Goal: Contribute content: Add original content to the website for others to see

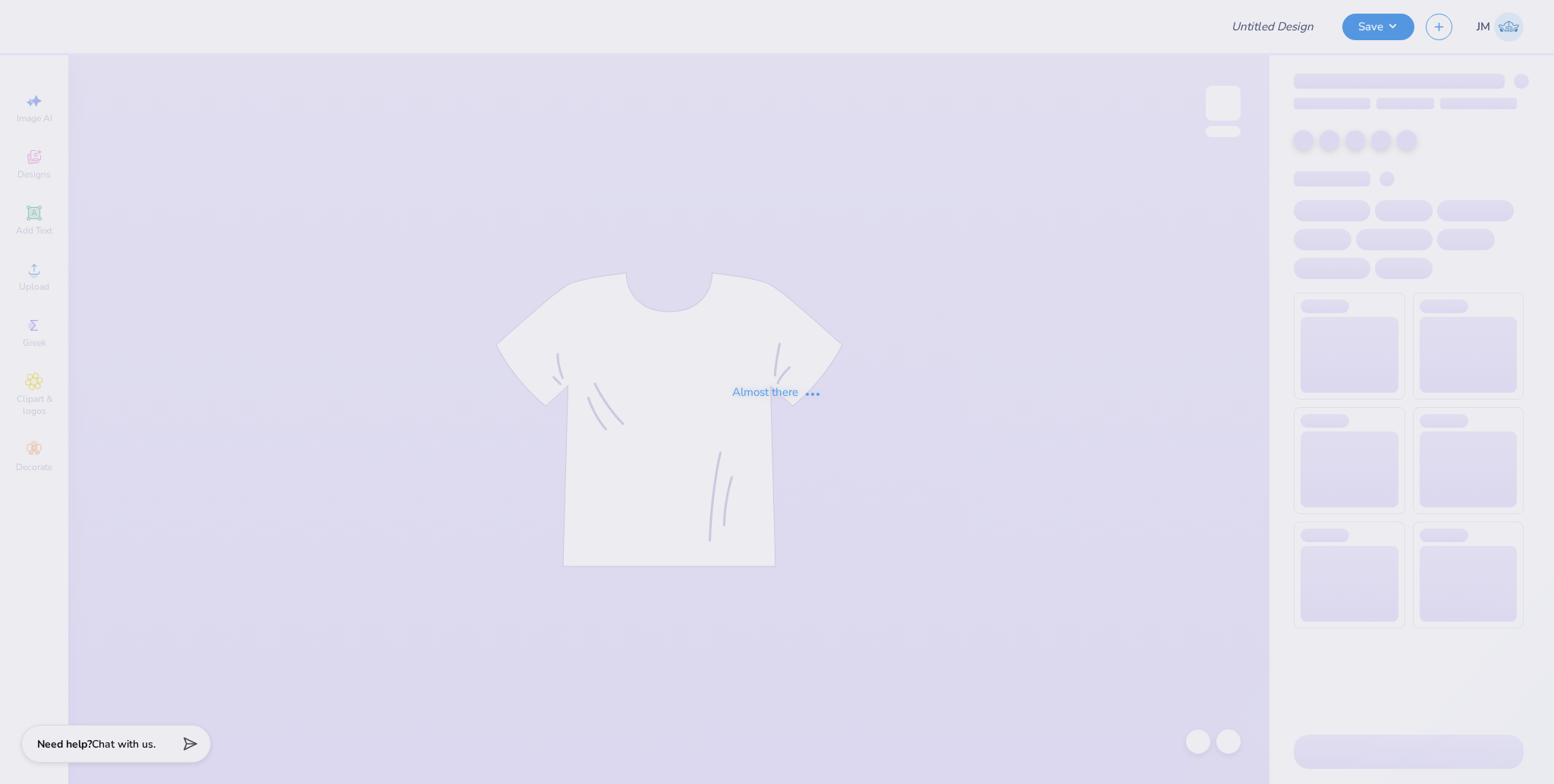
type input "ASA Parents Weekend"
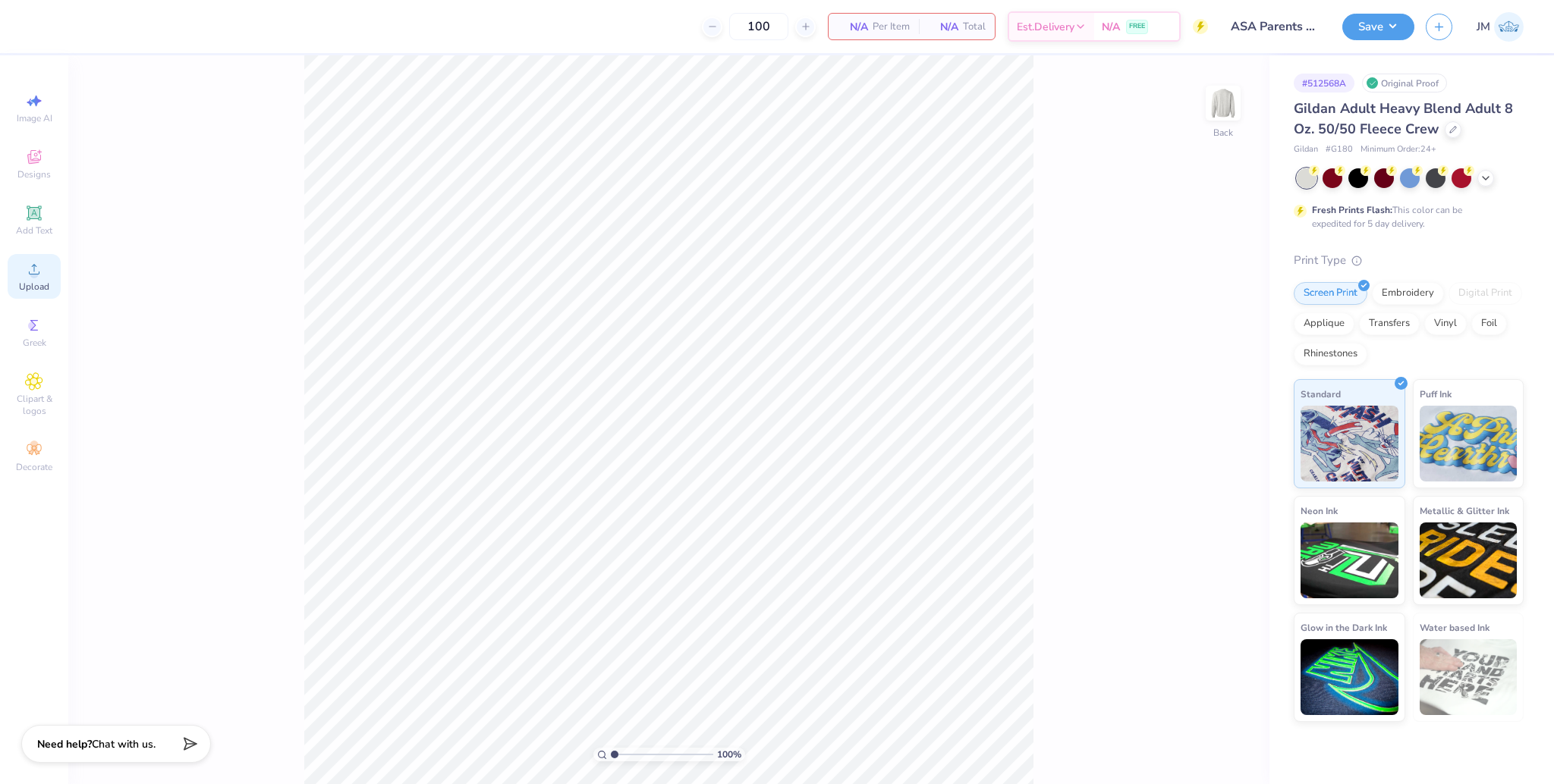
click at [34, 289] on span "Upload" at bounding box center [34, 287] width 31 height 12
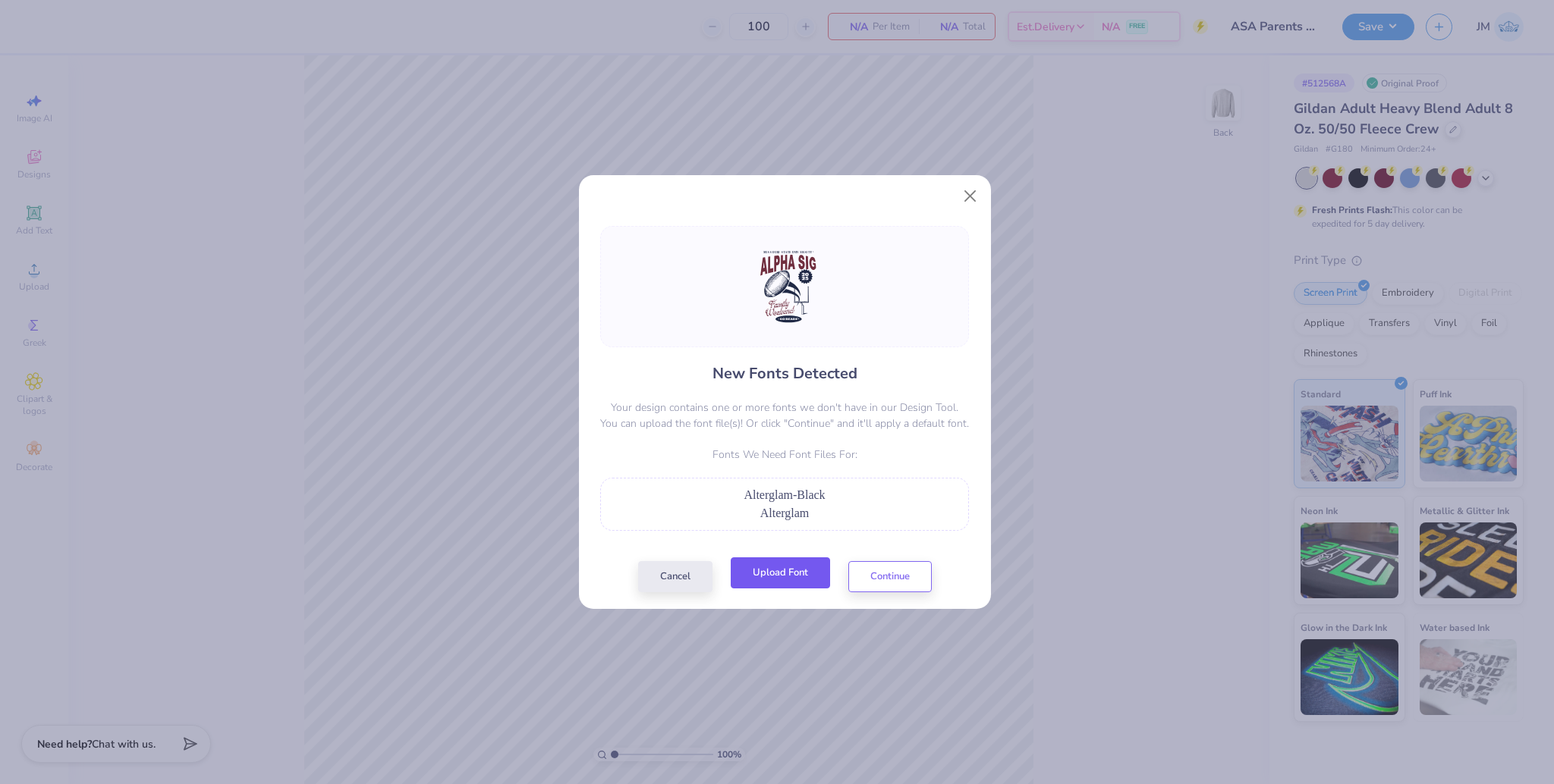
click at [796, 574] on button "Upload Font" at bounding box center [781, 573] width 99 height 31
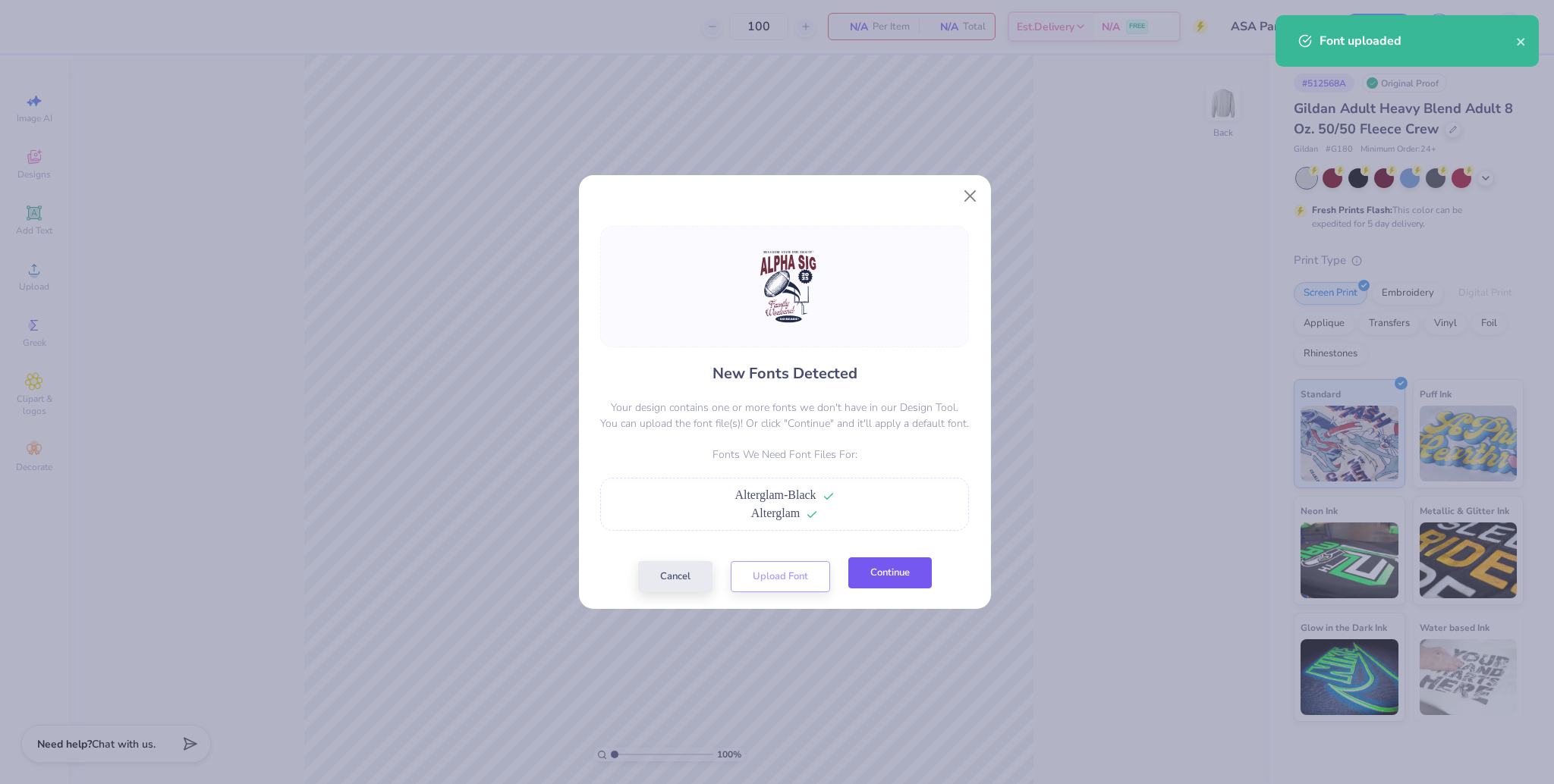
click at [896, 573] on button "Continue" at bounding box center [890, 573] width 84 height 31
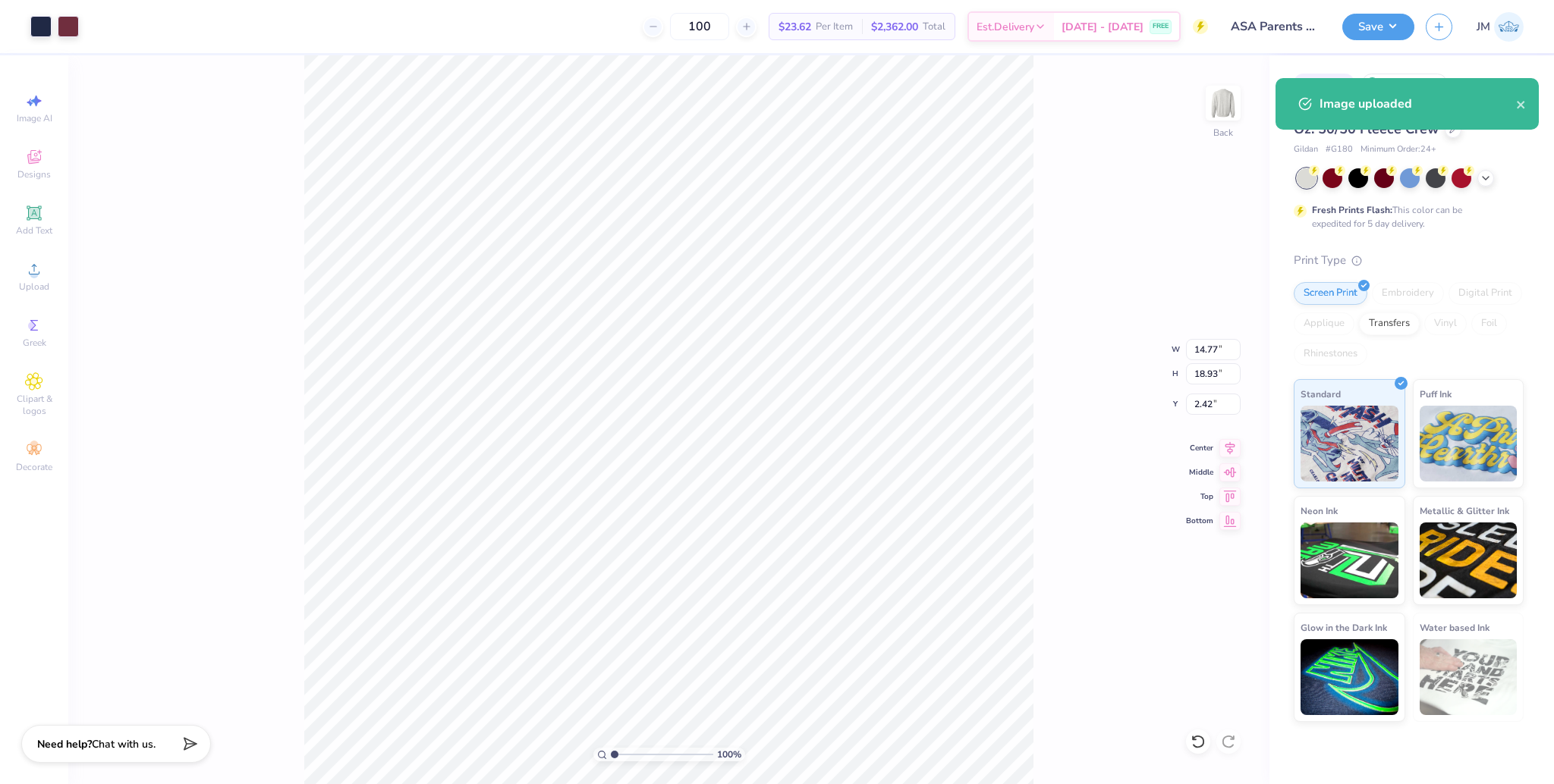
type input "11.00"
type input "14.10"
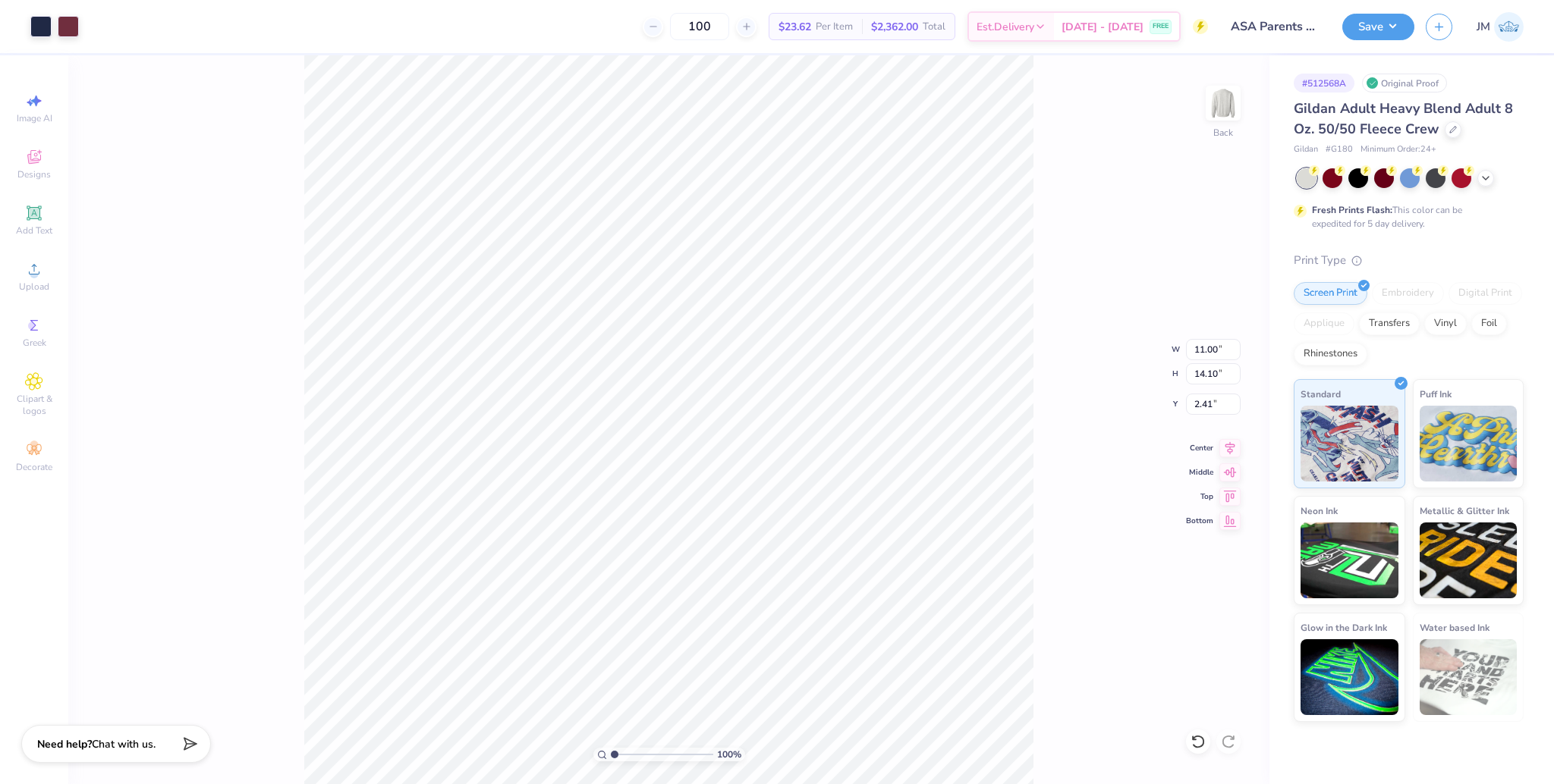
type input "3.00"
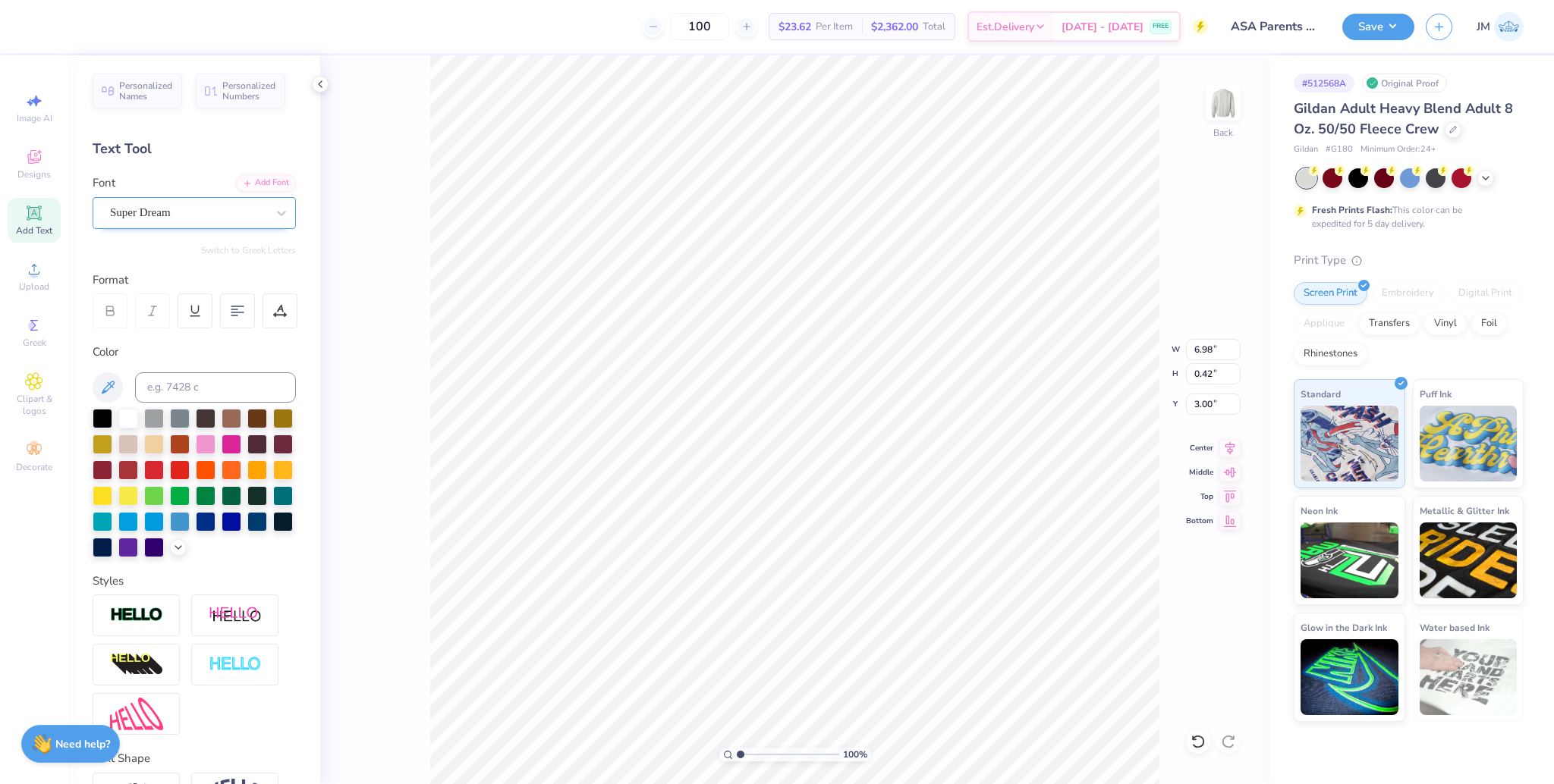
click at [180, 223] on div "Super Dream" at bounding box center [188, 212] width 160 height 24
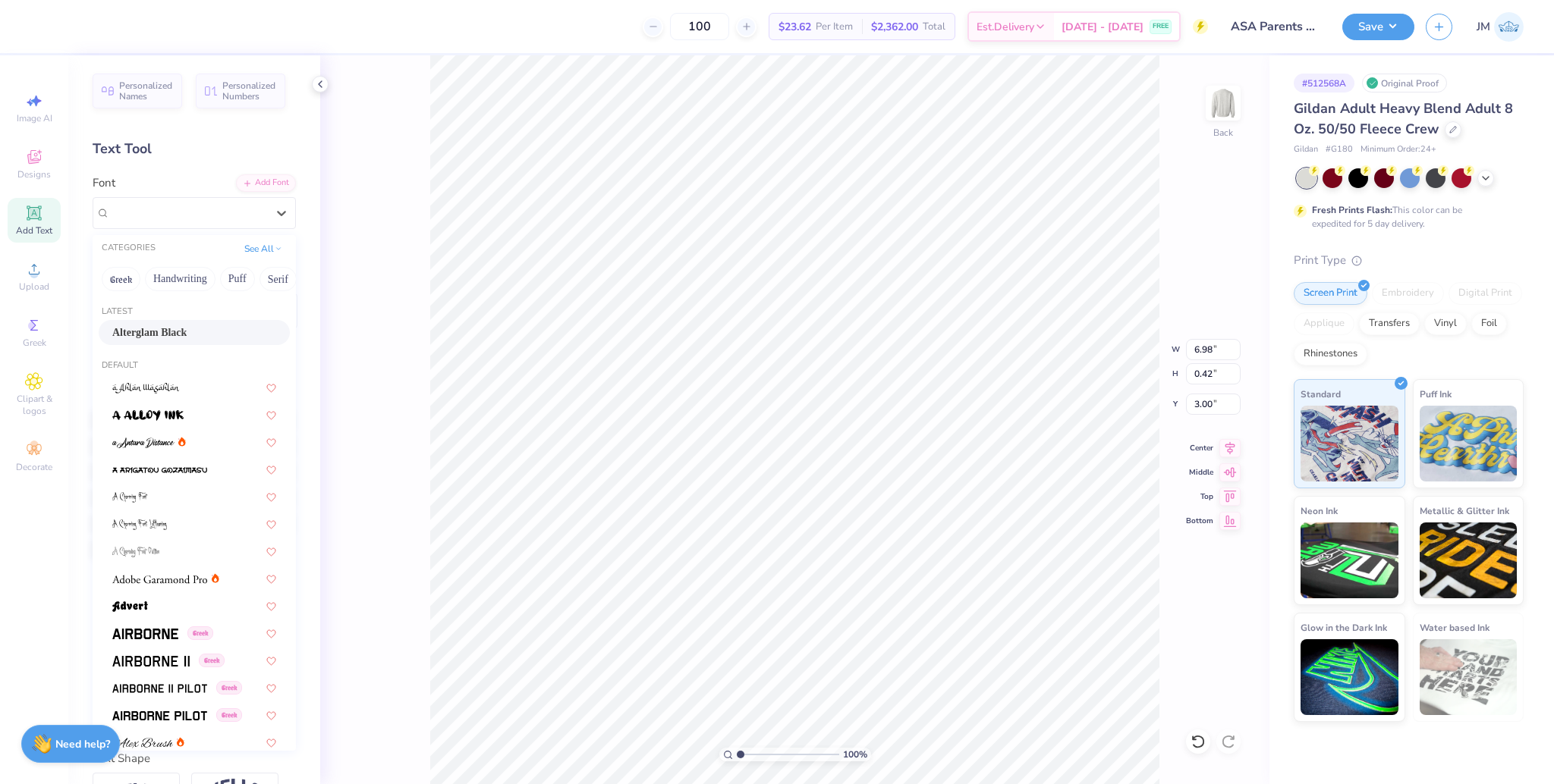
click at [187, 329] on span "Alterglam Black" at bounding box center [149, 332] width 74 height 16
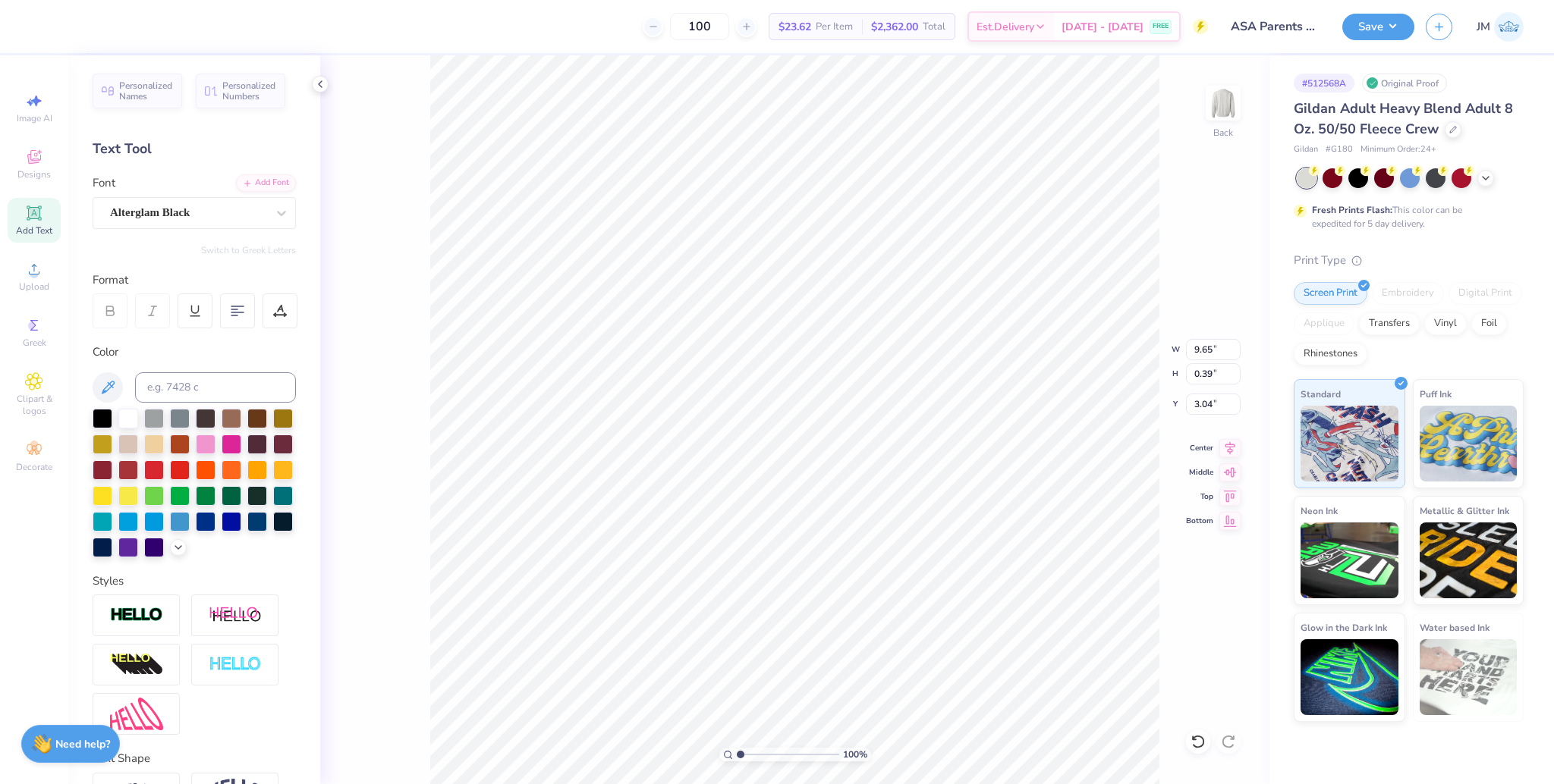
type input "9.65"
type input "0.39"
type input "3.00"
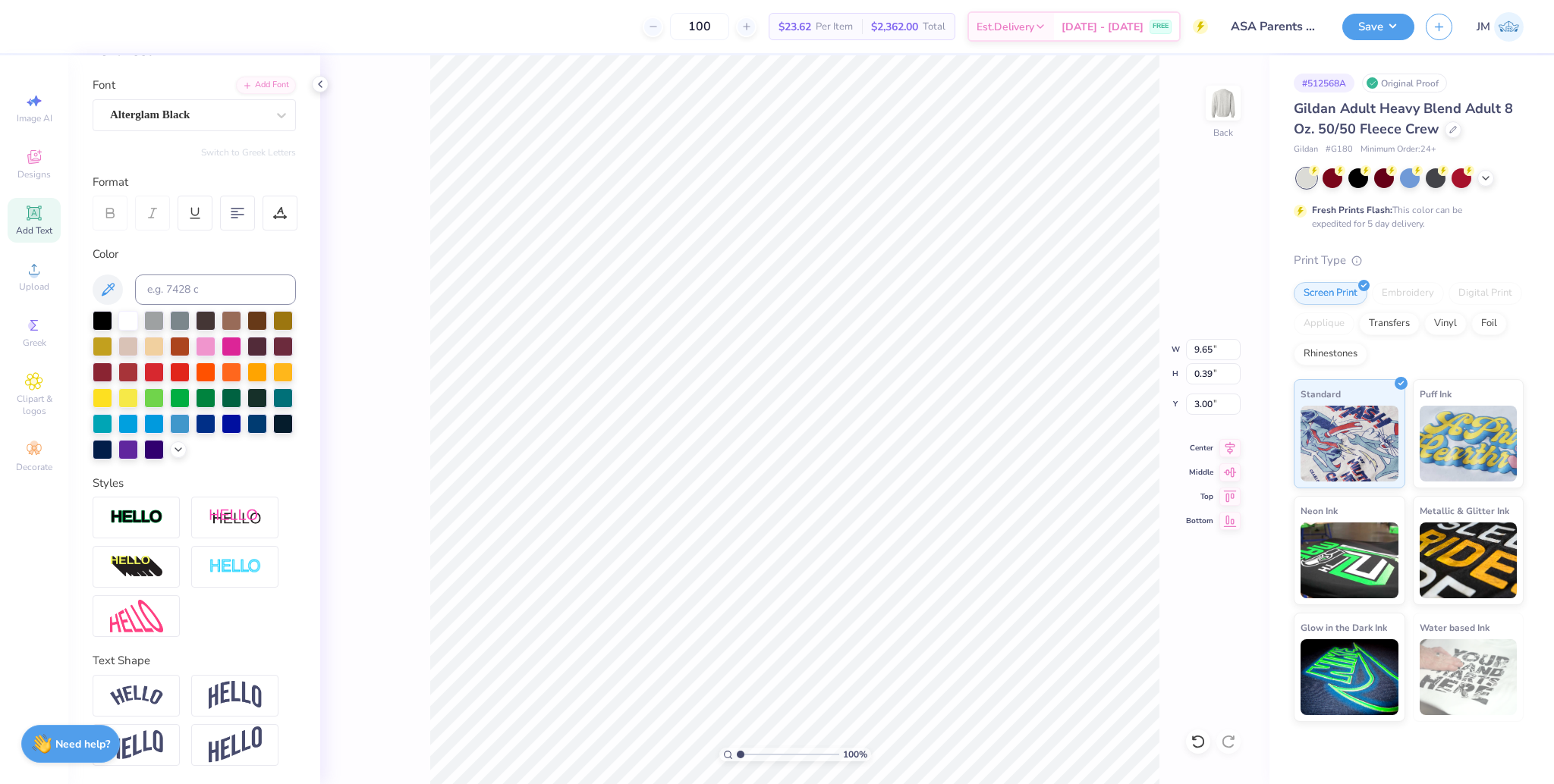
scroll to position [123, 0]
click at [234, 685] on img at bounding box center [235, 695] width 53 height 29
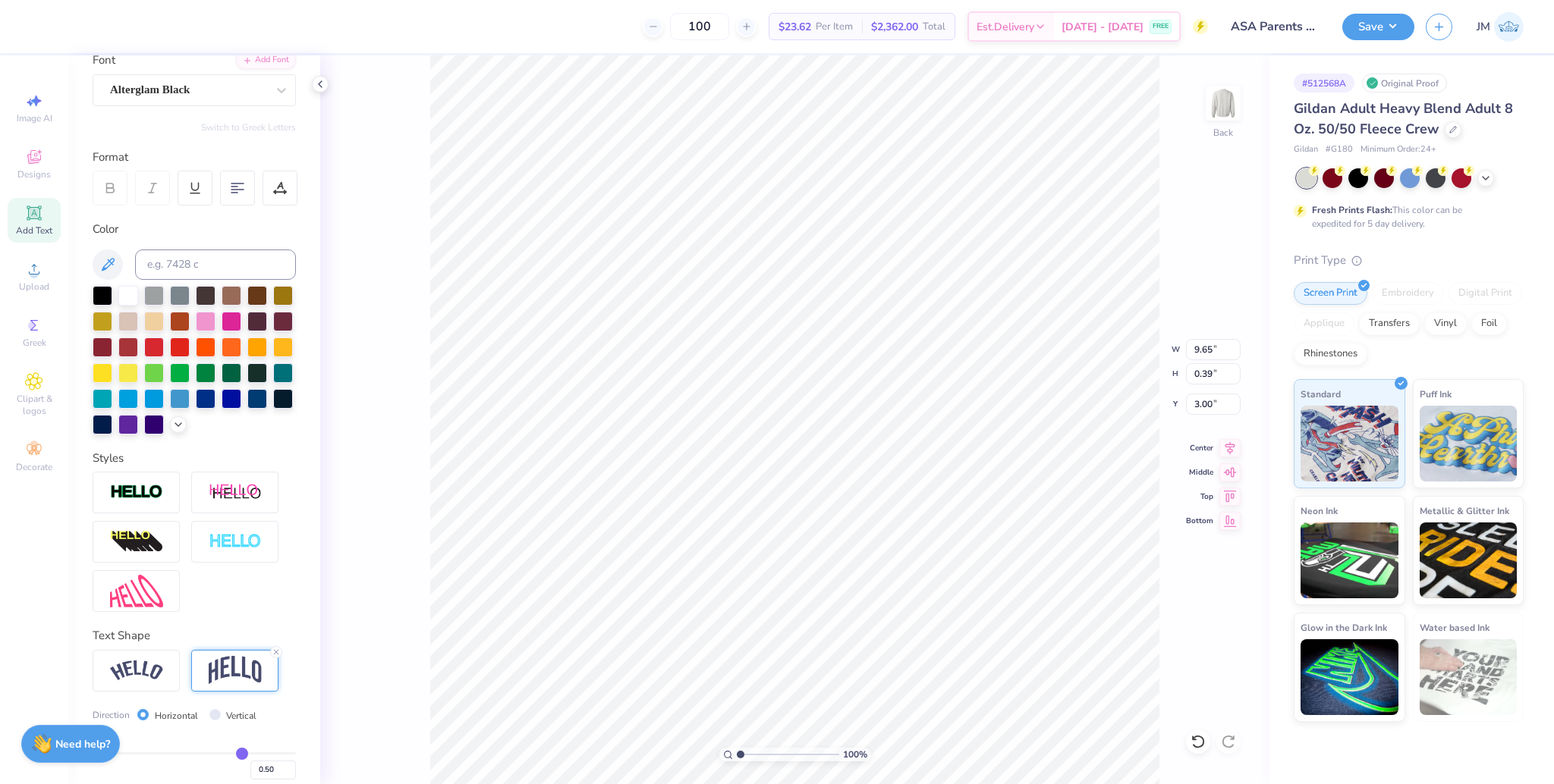
type input "2.37"
type input "2.01"
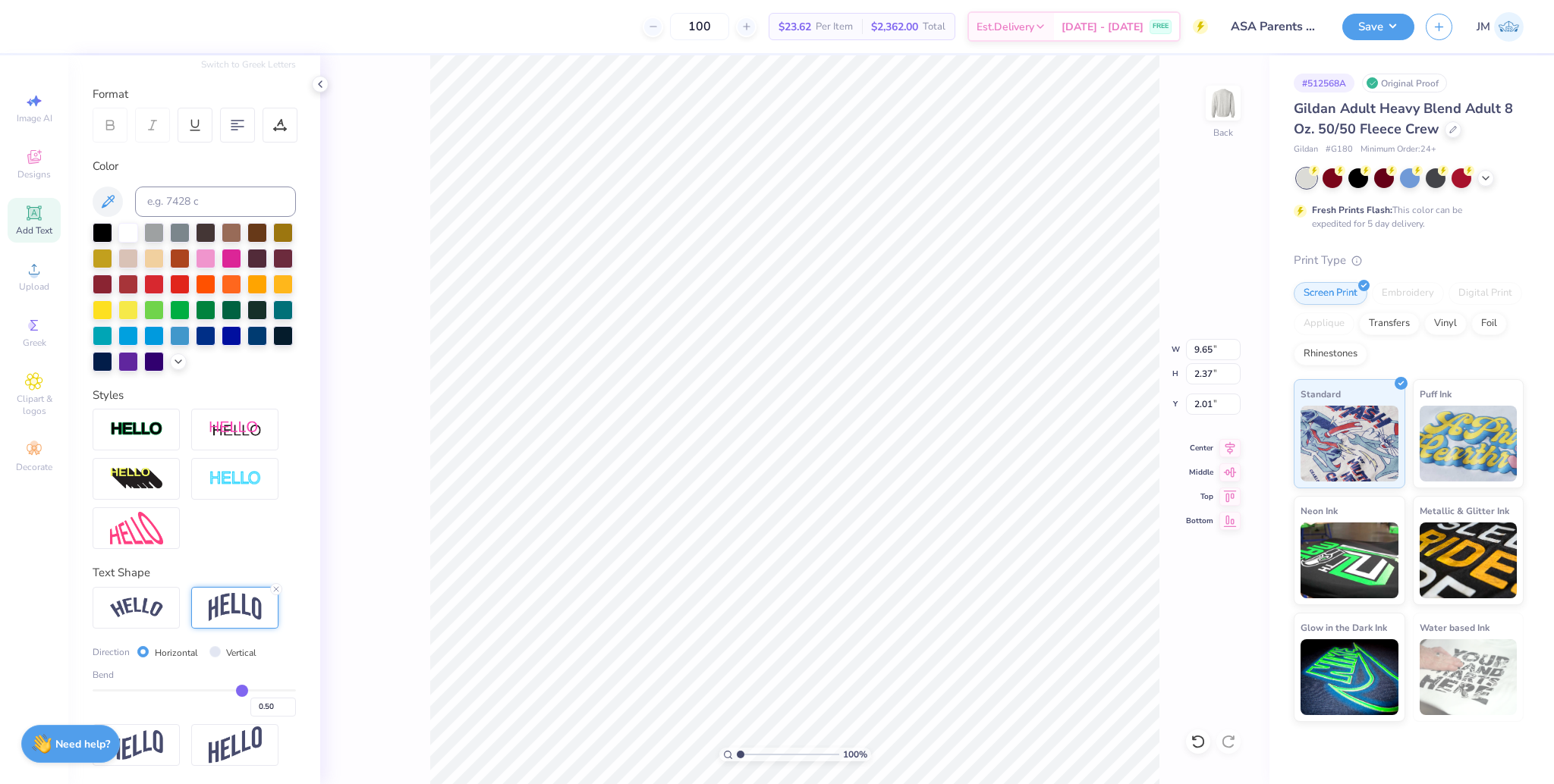
scroll to position [211, 0]
type input "0.51"
type input "0.49"
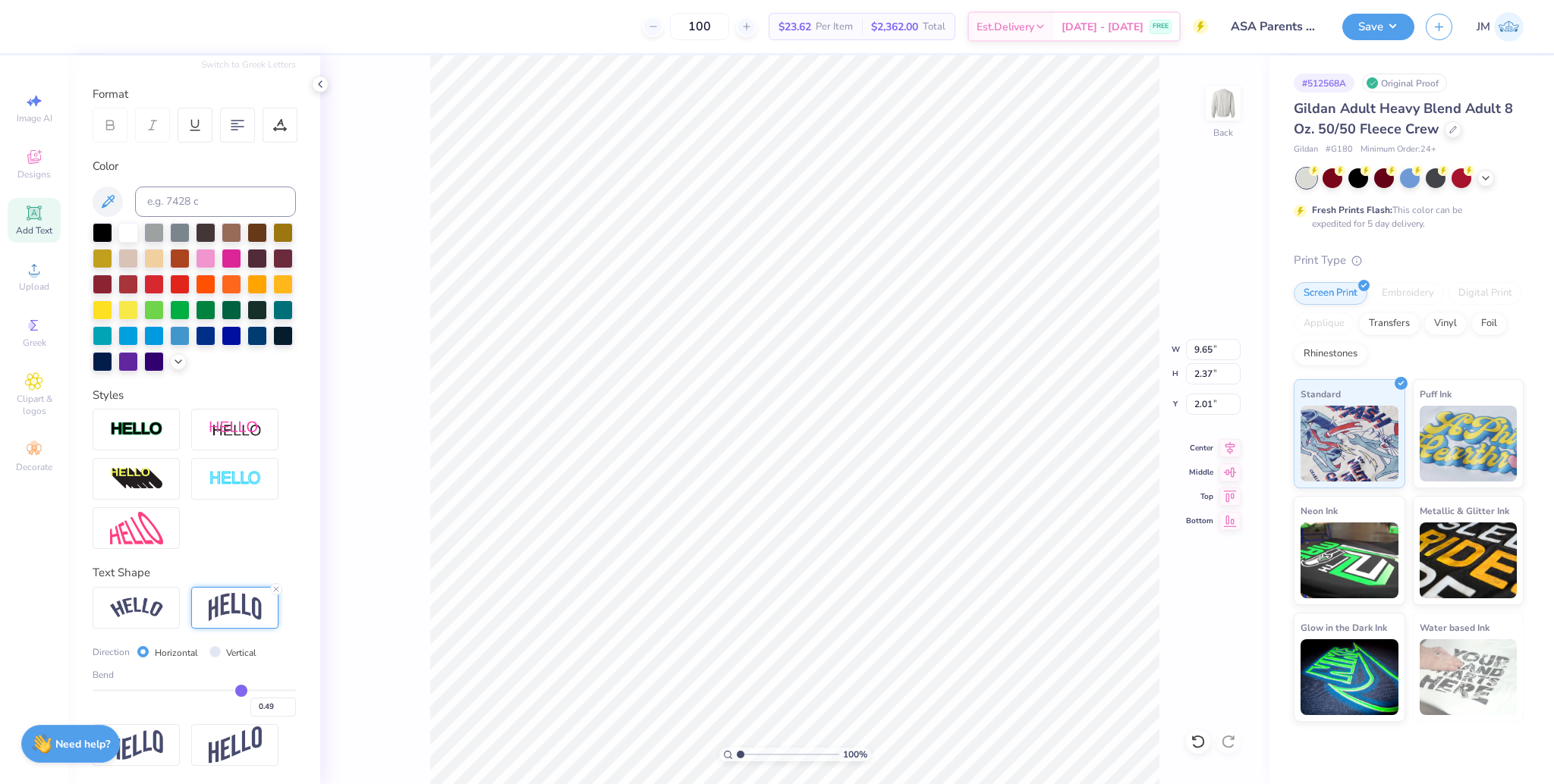
type input "0.48"
type input "0.47"
type input "0.46"
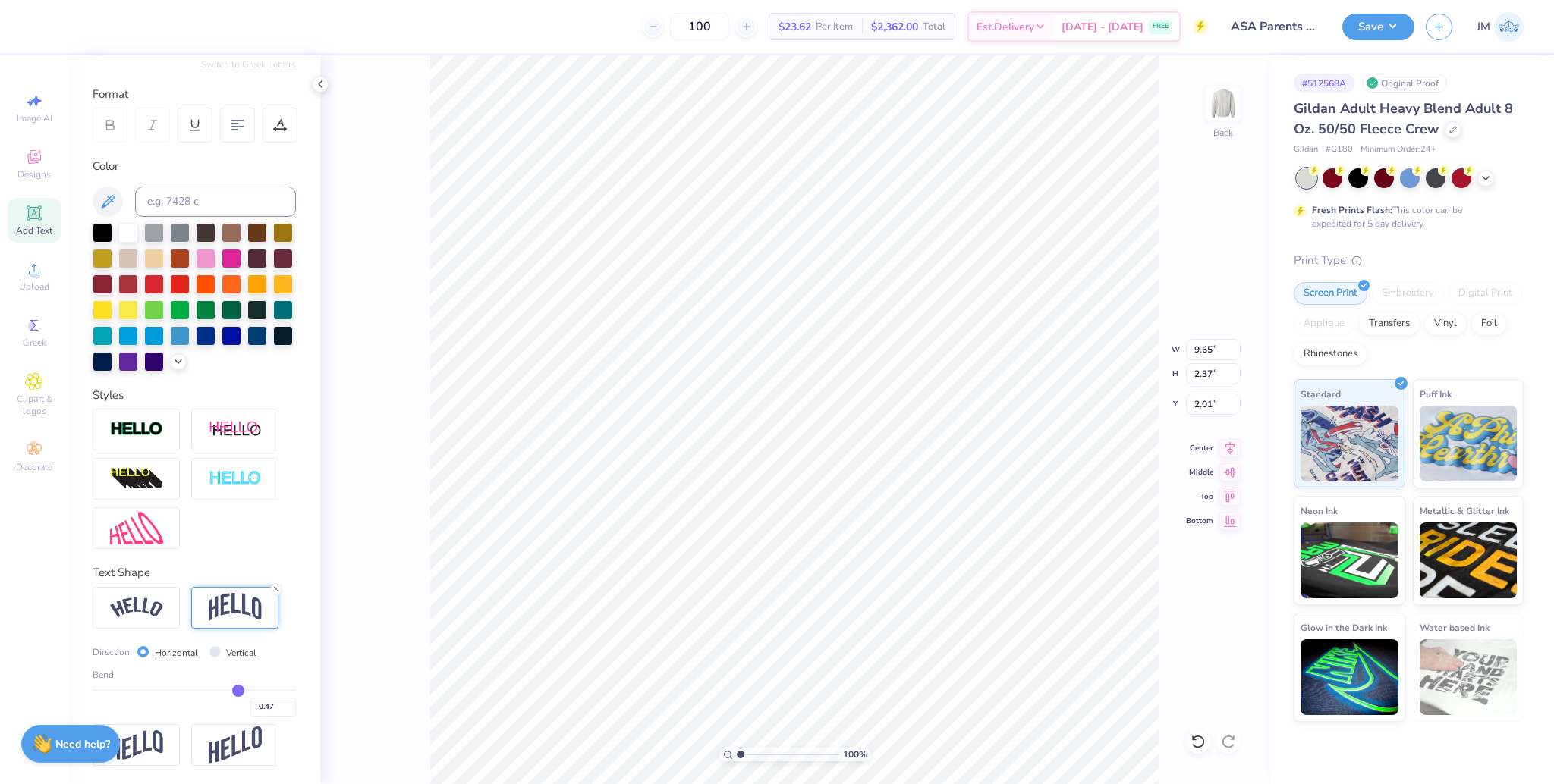
type input "0.46"
type input "0.45"
type input "0.44"
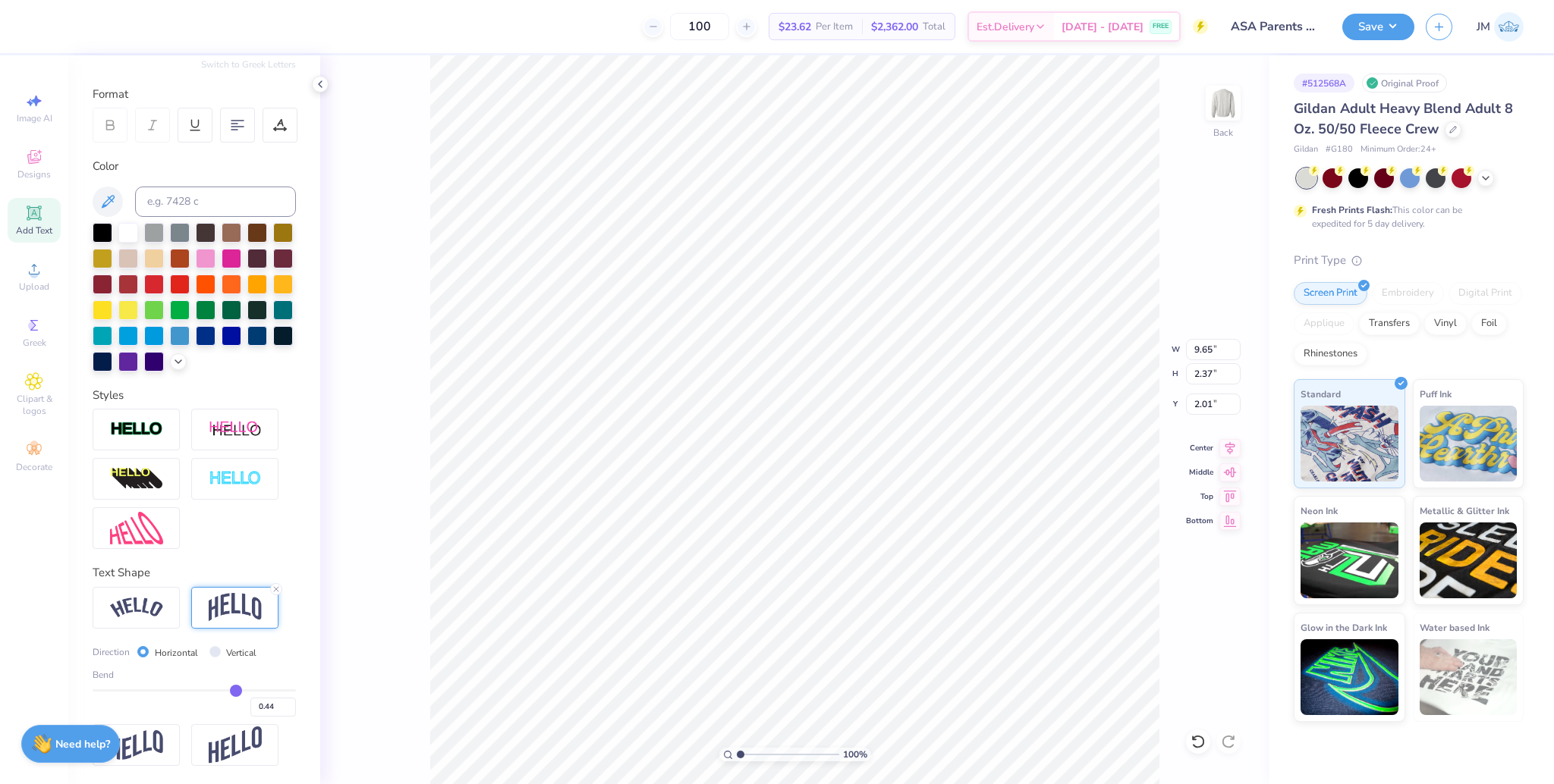
type input "0.43"
type input "0.41"
type input "0.4"
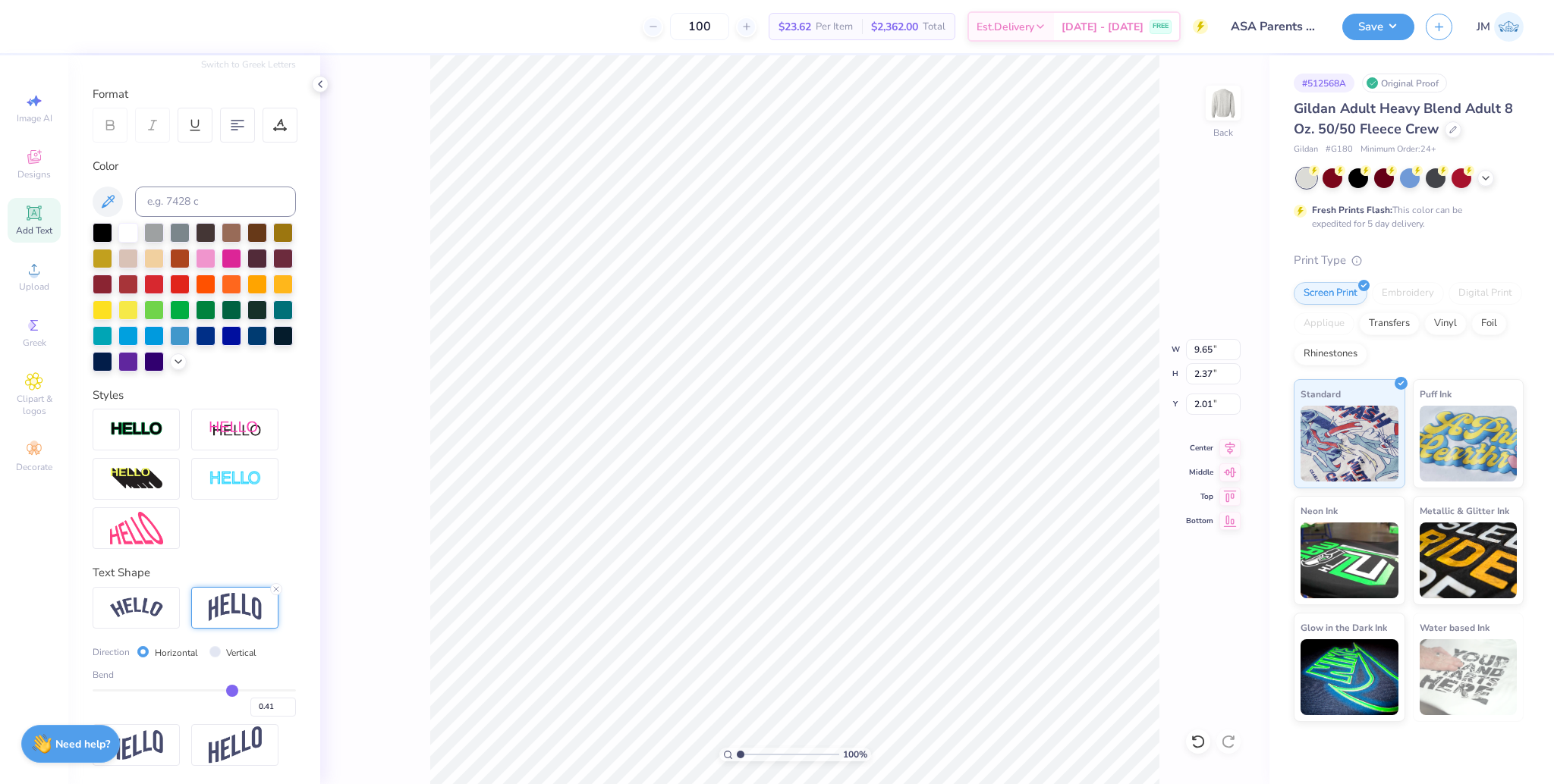
type input "0.40"
type input "0.38"
type input "0.36"
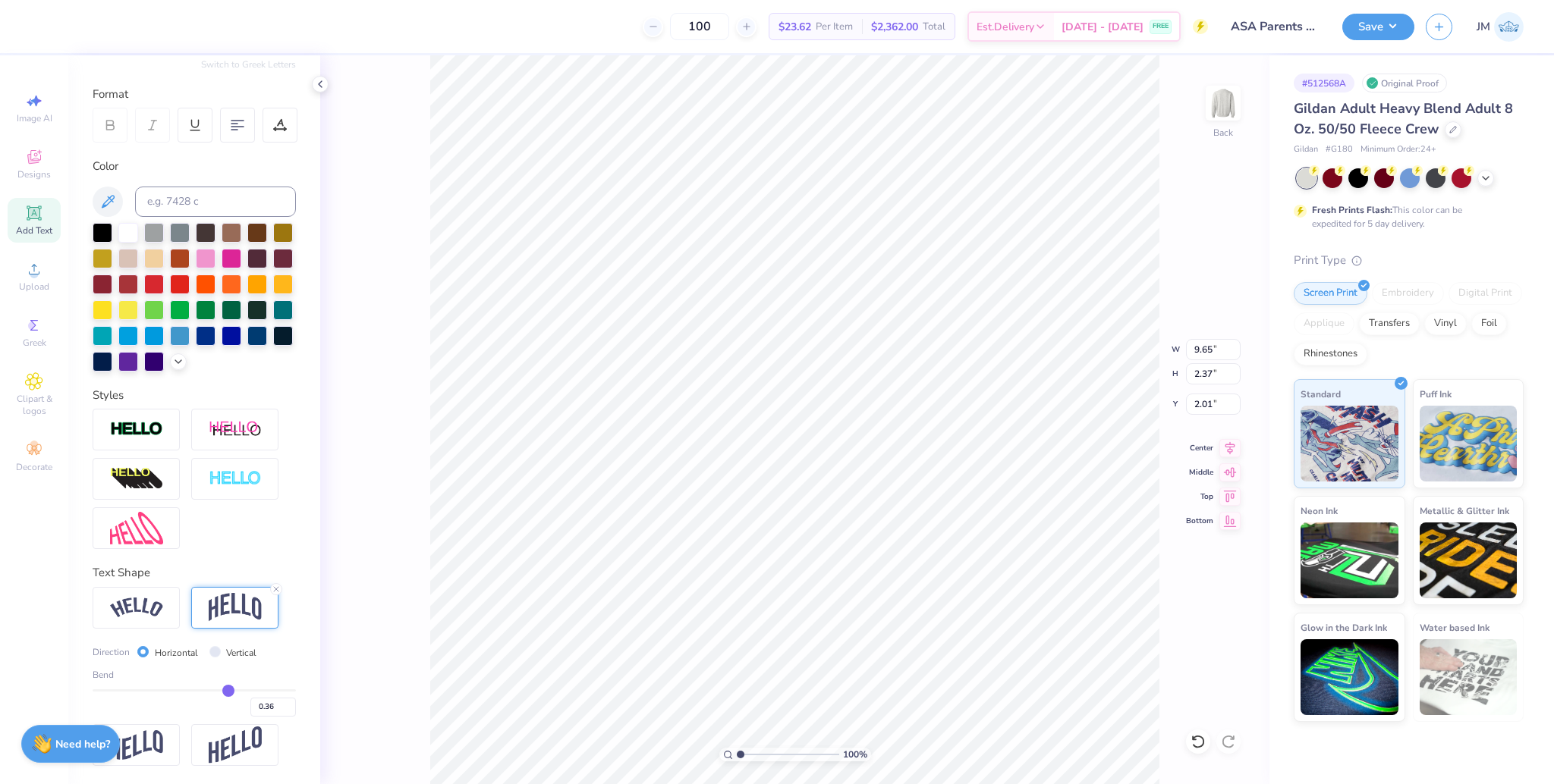
type input "0.35"
type input "0.34"
type input "0.32"
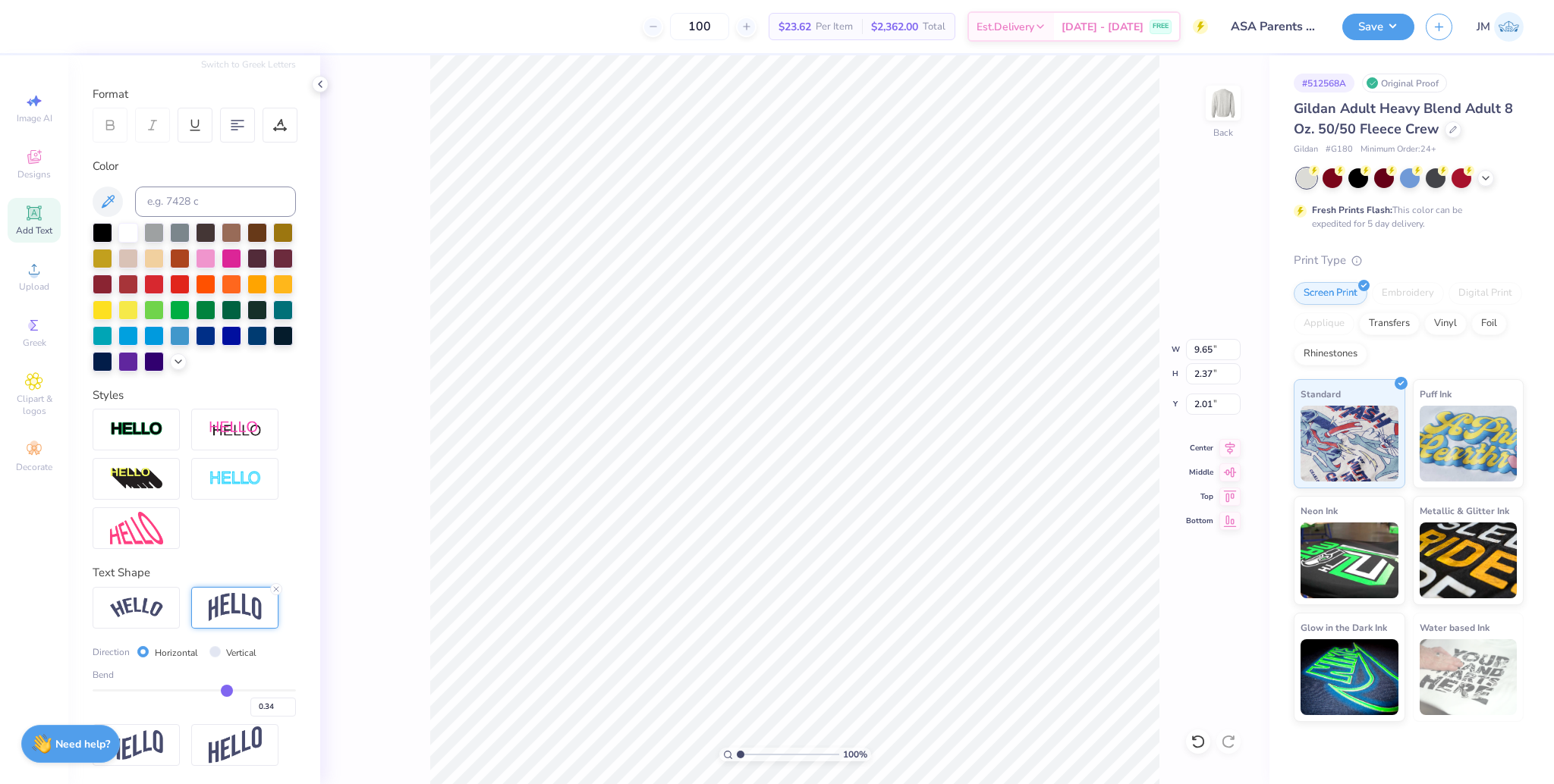
type input "0.32"
type input "0.31"
type input "0.29"
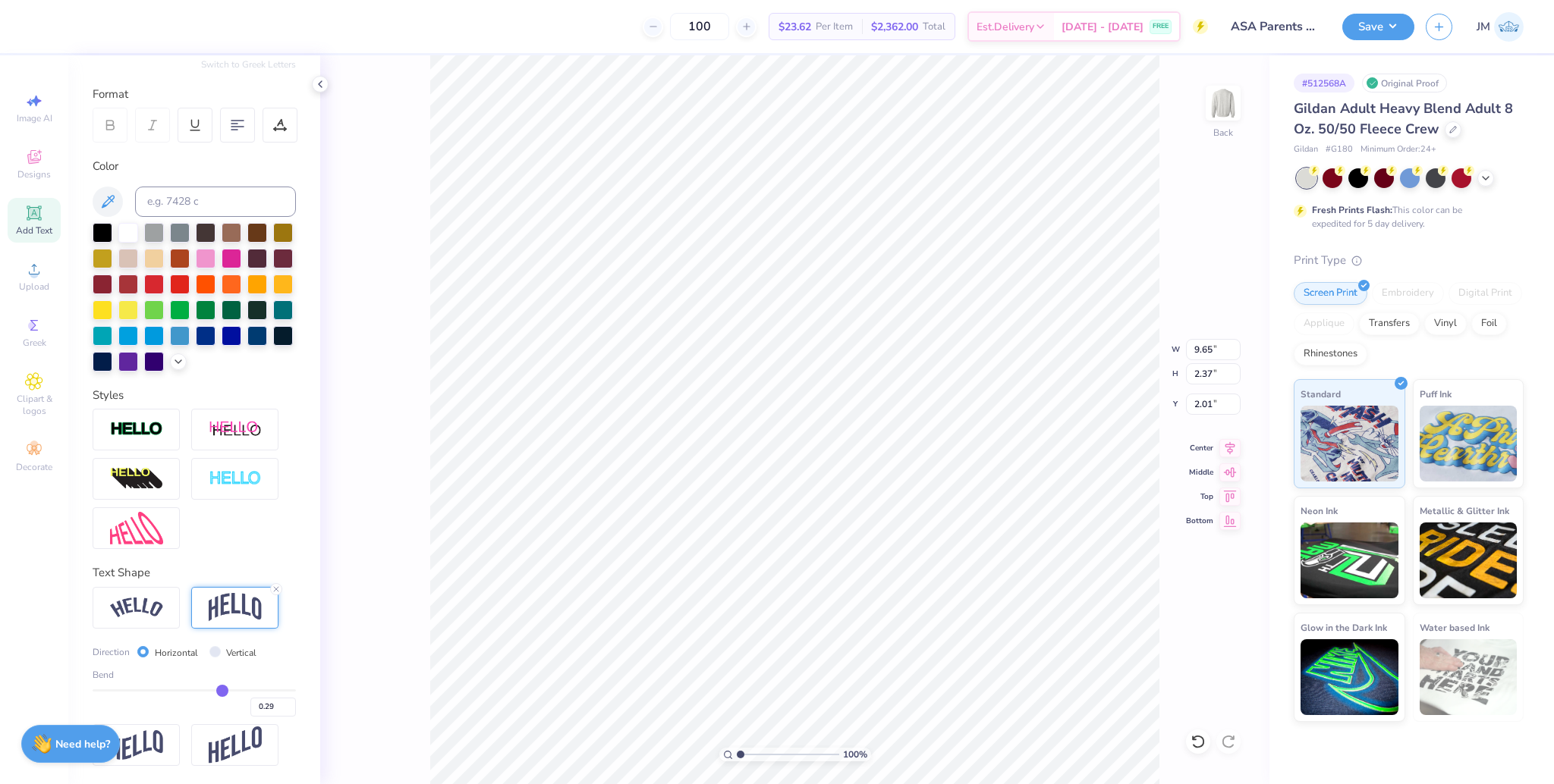
type input "0.28"
type input "0.26"
type input "0.25"
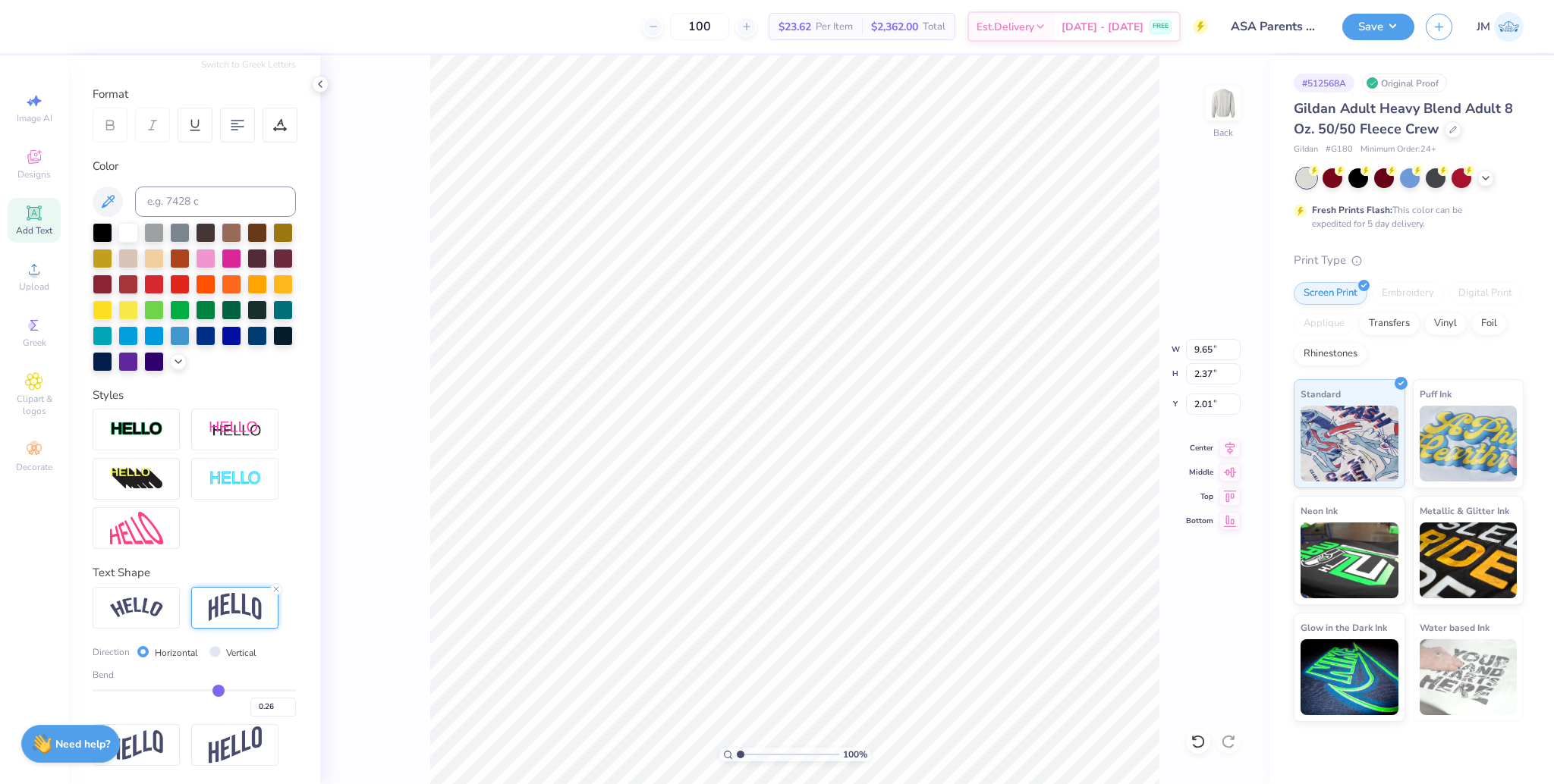
type input "0.25"
type input "0.24"
type input "0.23"
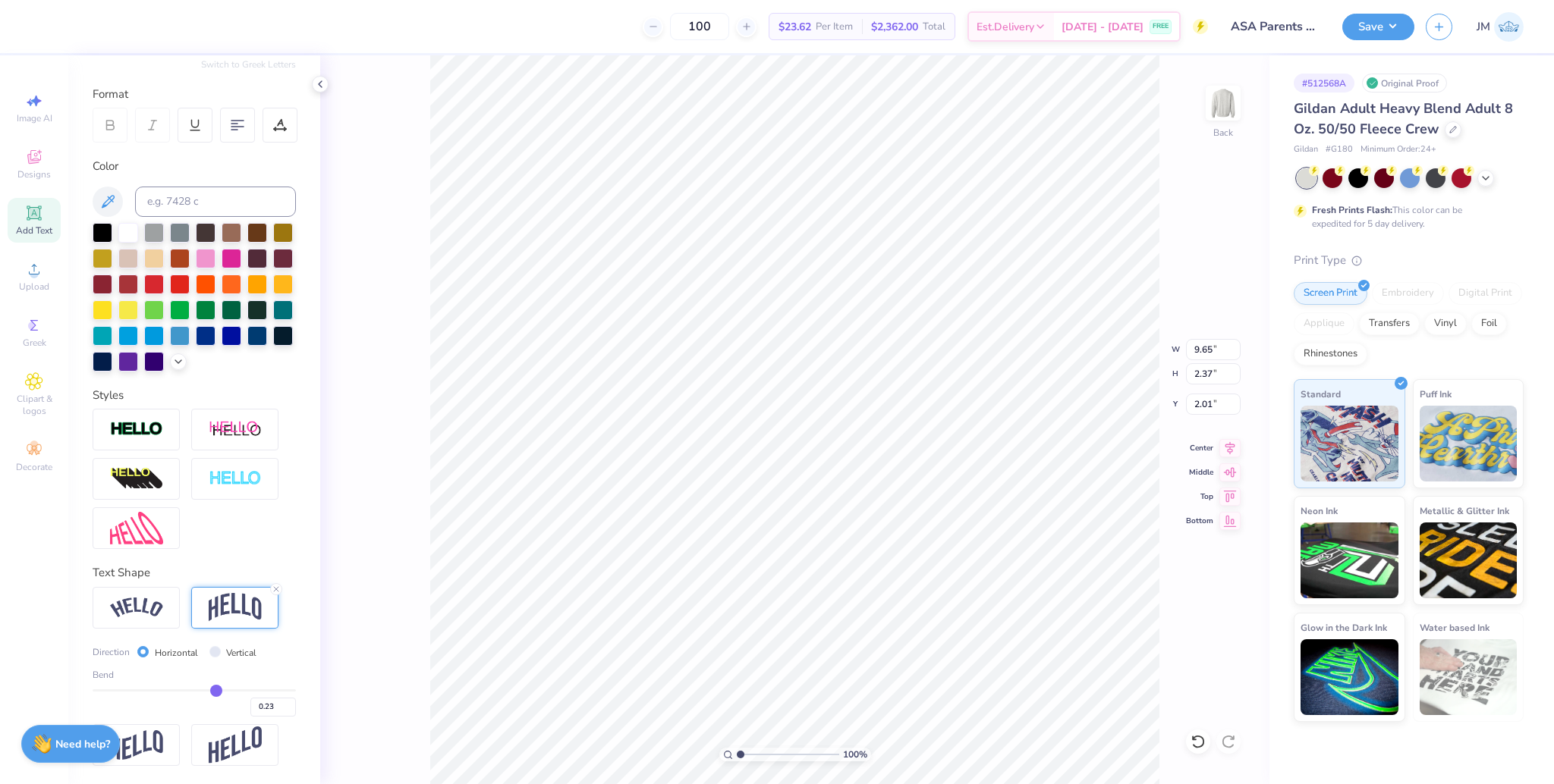
type input "0.22"
type input "0.21"
type input "0.2"
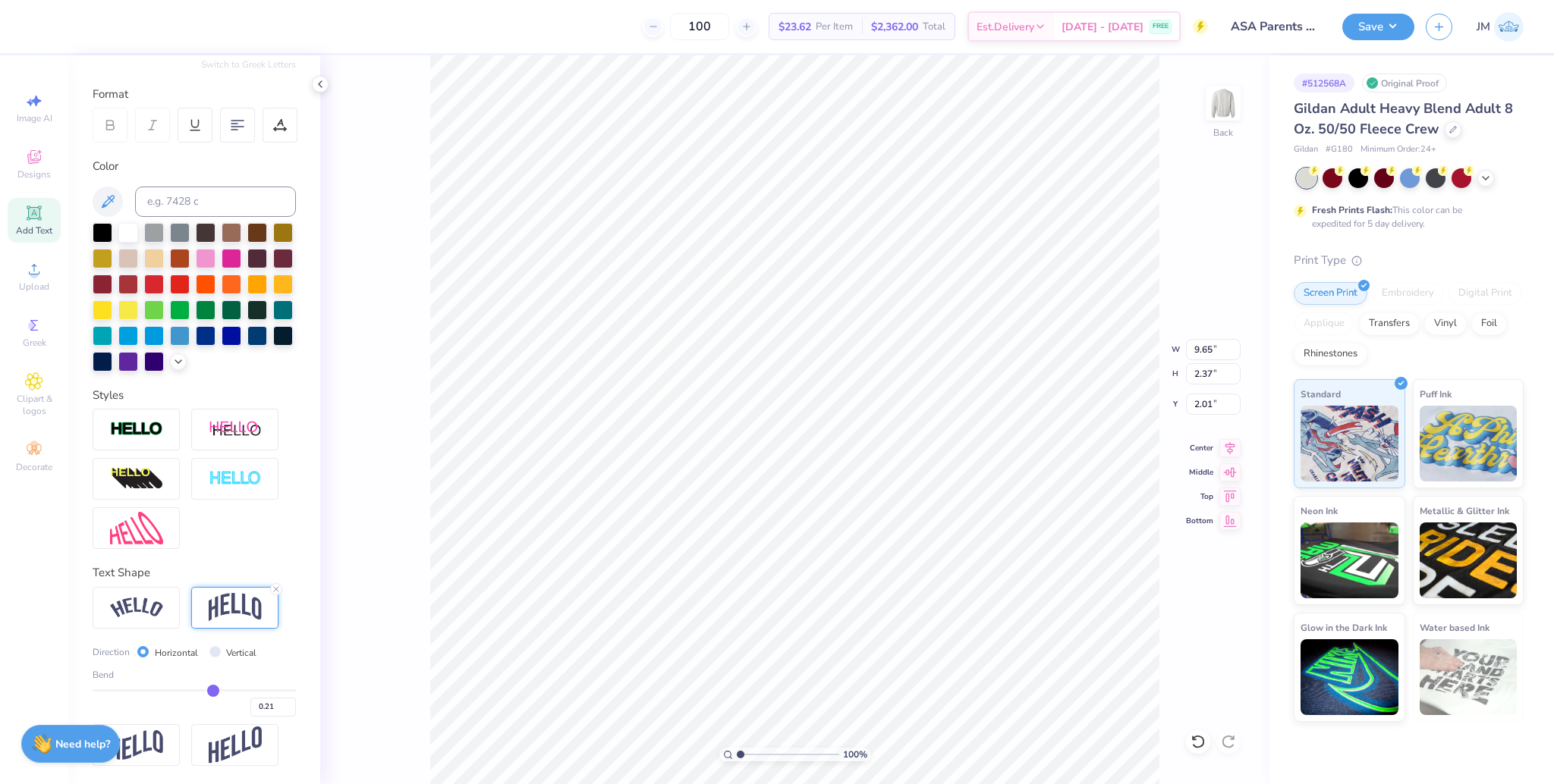
type input "0.20"
type input "0.19"
type input "0.18"
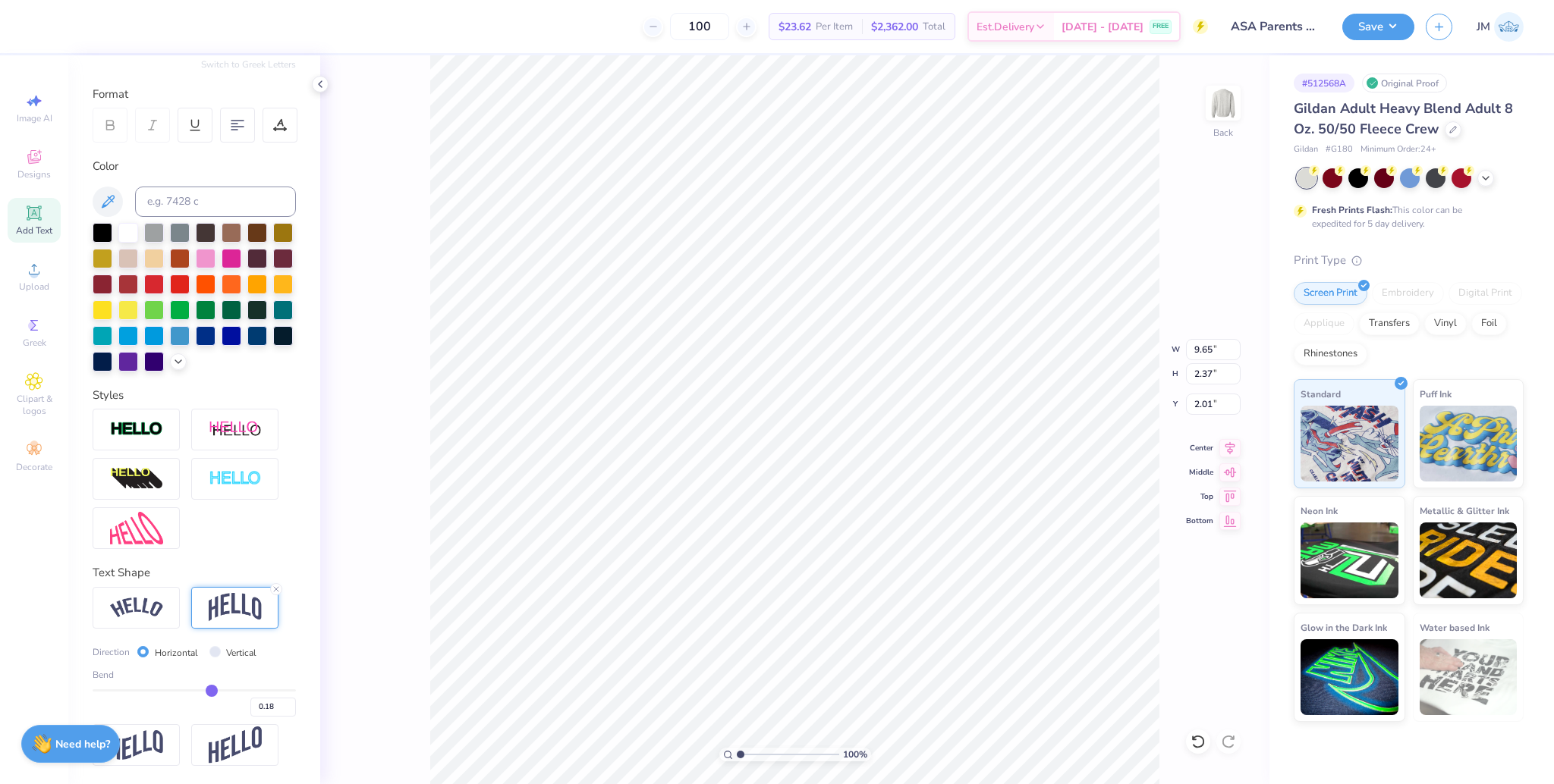
type input "0.17"
type input "0.16"
type input "0.15"
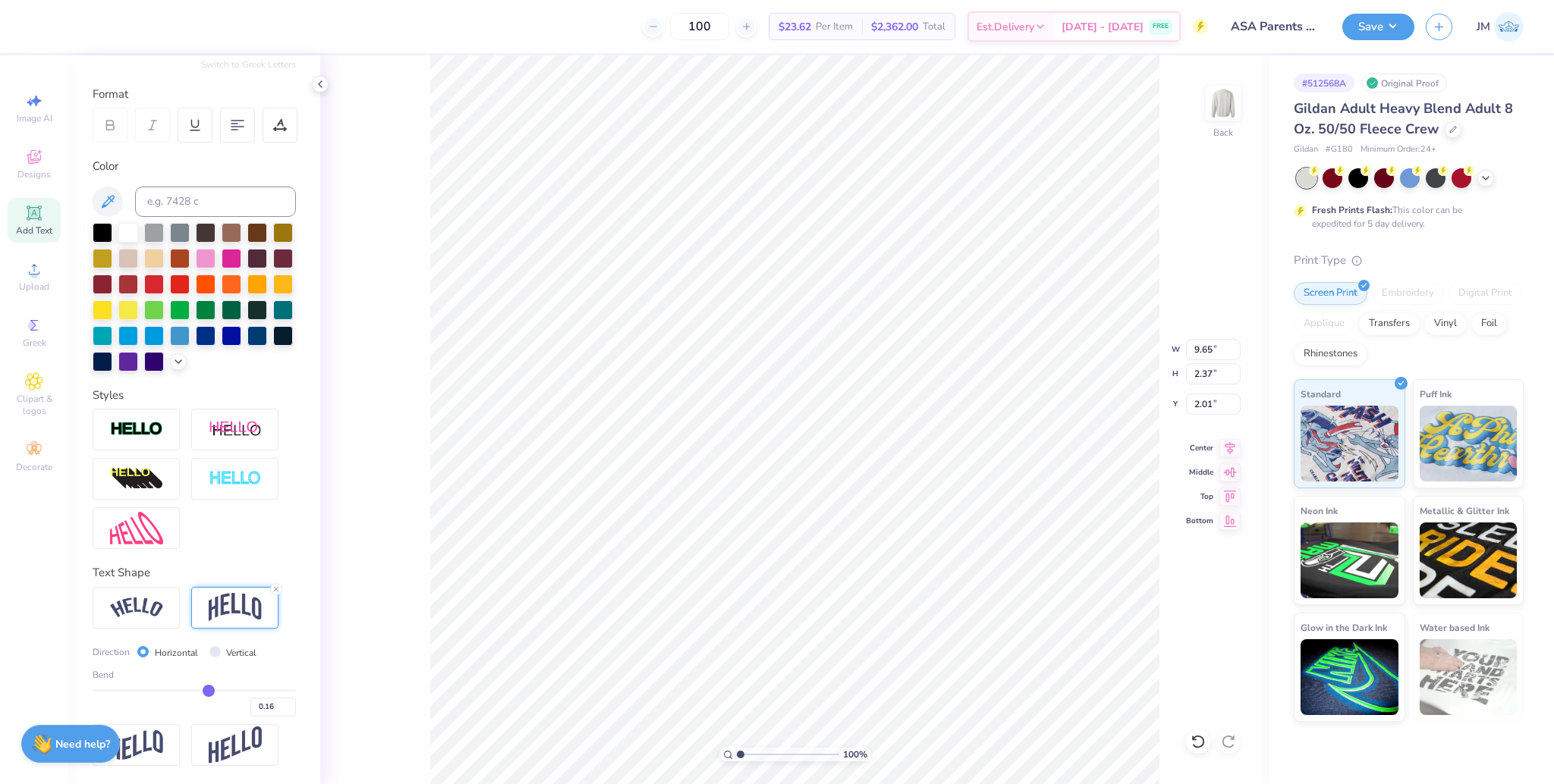
type input "0.15"
type input "0.14"
type input "0.13"
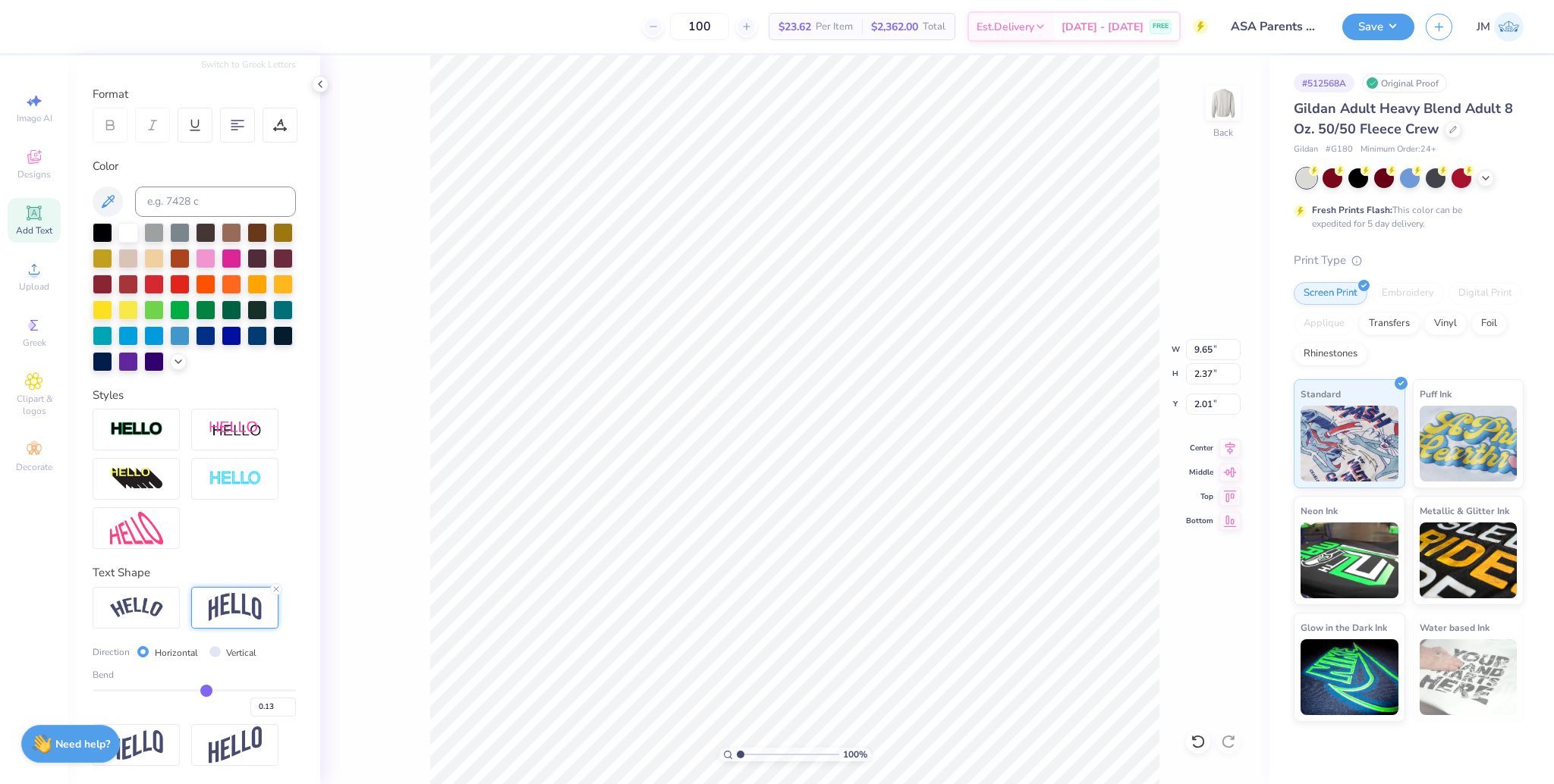
type input "0.12"
drag, startPoint x: 226, startPoint y: 691, endPoint x: 197, endPoint y: 685, distance: 29.6
type input "0.12"
click at [197, 690] on input "range" at bounding box center [194, 691] width 203 height 3
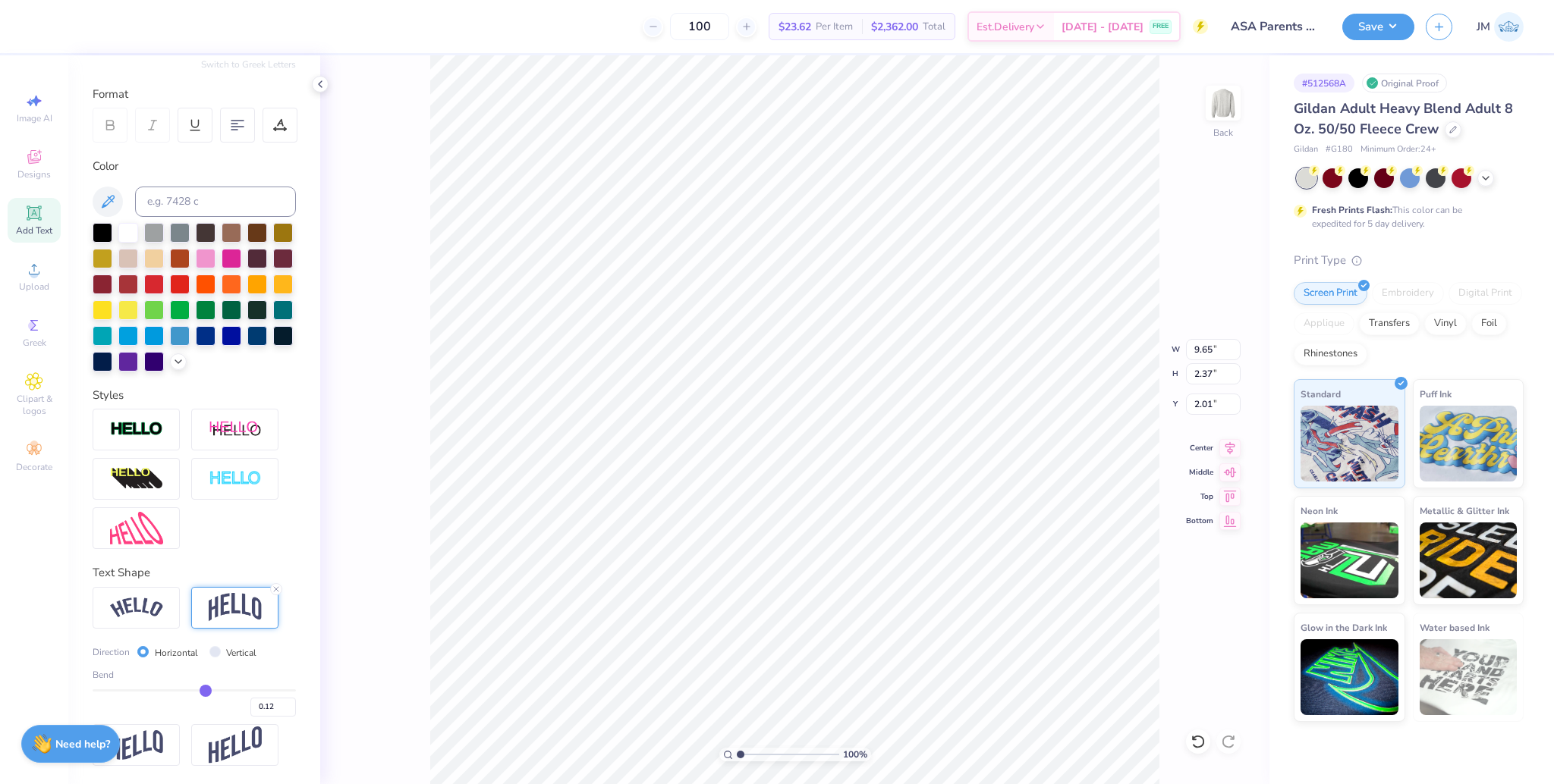
type input "0.83"
type input "2.78"
type input "9.63"
type input "1.12"
type input "2.75"
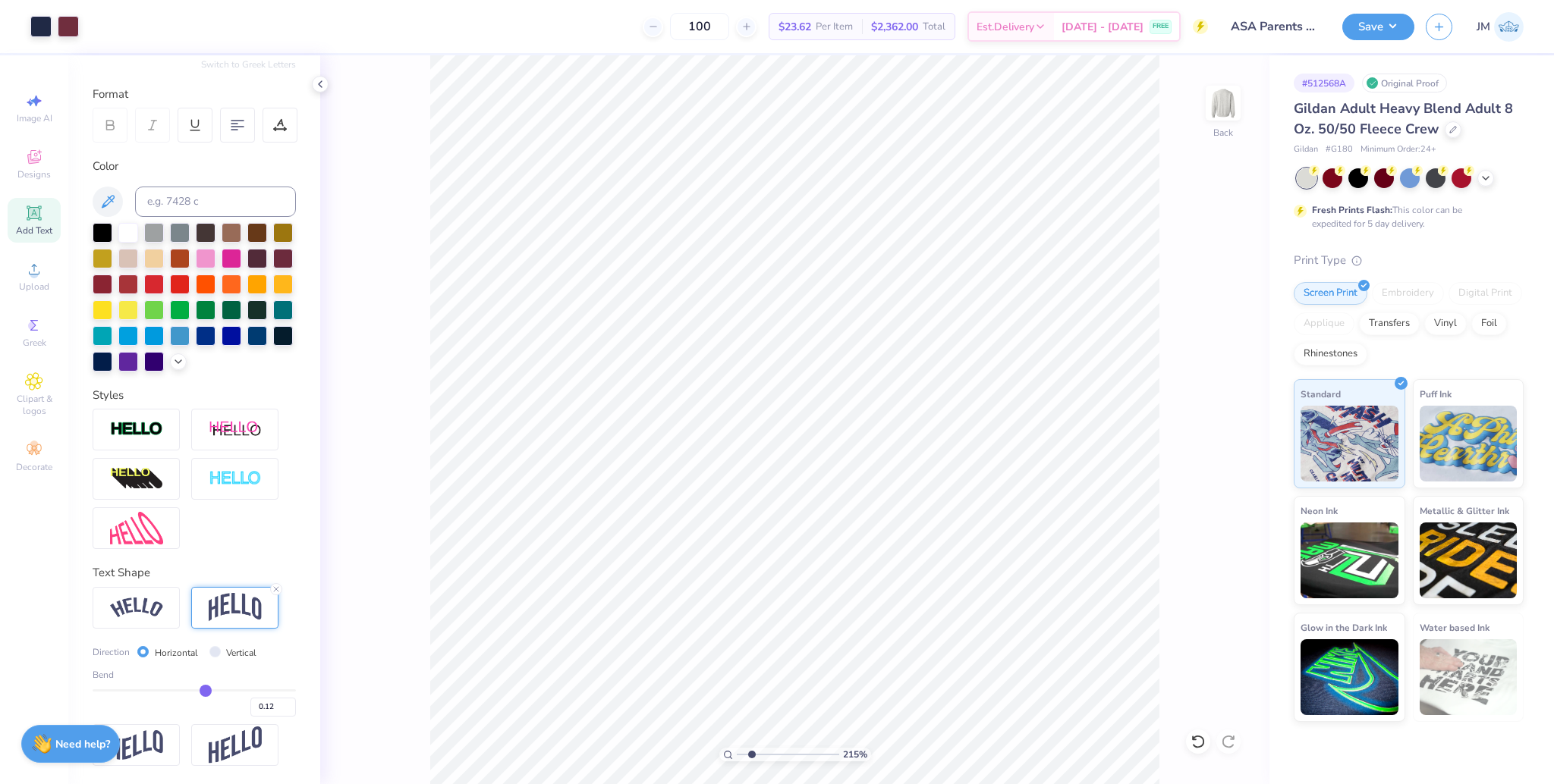
type input "2.15"
click at [751, 753] on input "range" at bounding box center [788, 755] width 102 height 14
type input "2.83"
drag, startPoint x: 749, startPoint y: 757, endPoint x: 707, endPoint y: 747, distance: 43.2
type input "1"
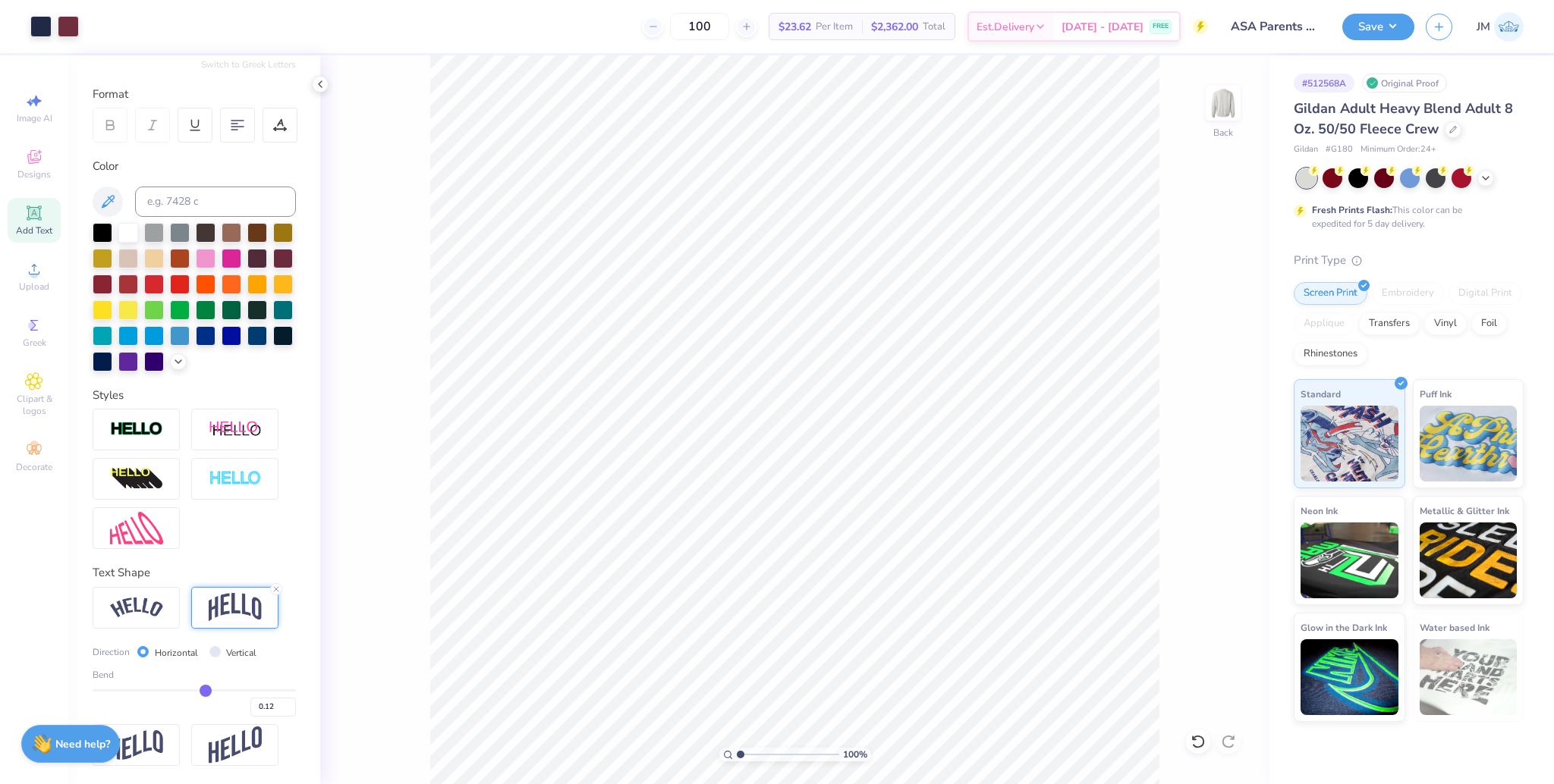
click at [737, 748] on input "range" at bounding box center [788, 755] width 102 height 14
click at [833, 597] on li "Group" at bounding box center [844, 593] width 120 height 30
click at [1207, 378] on input "14.27" at bounding box center [1214, 374] width 55 height 21
type input "15"
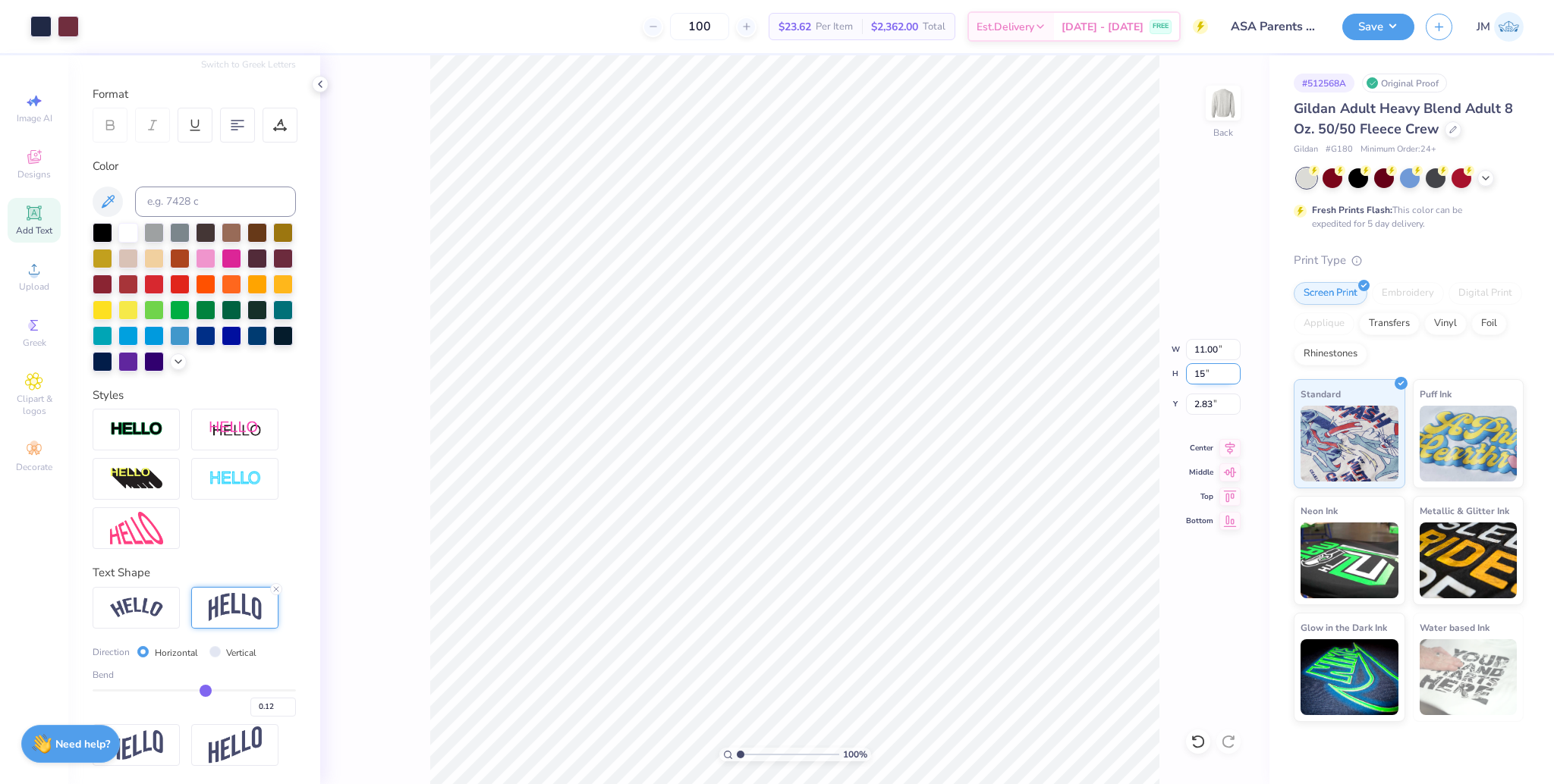
type input "11.56"
type input "15.00"
click at [1204, 400] on input "2.46" at bounding box center [1214, 404] width 55 height 21
type input "3.00"
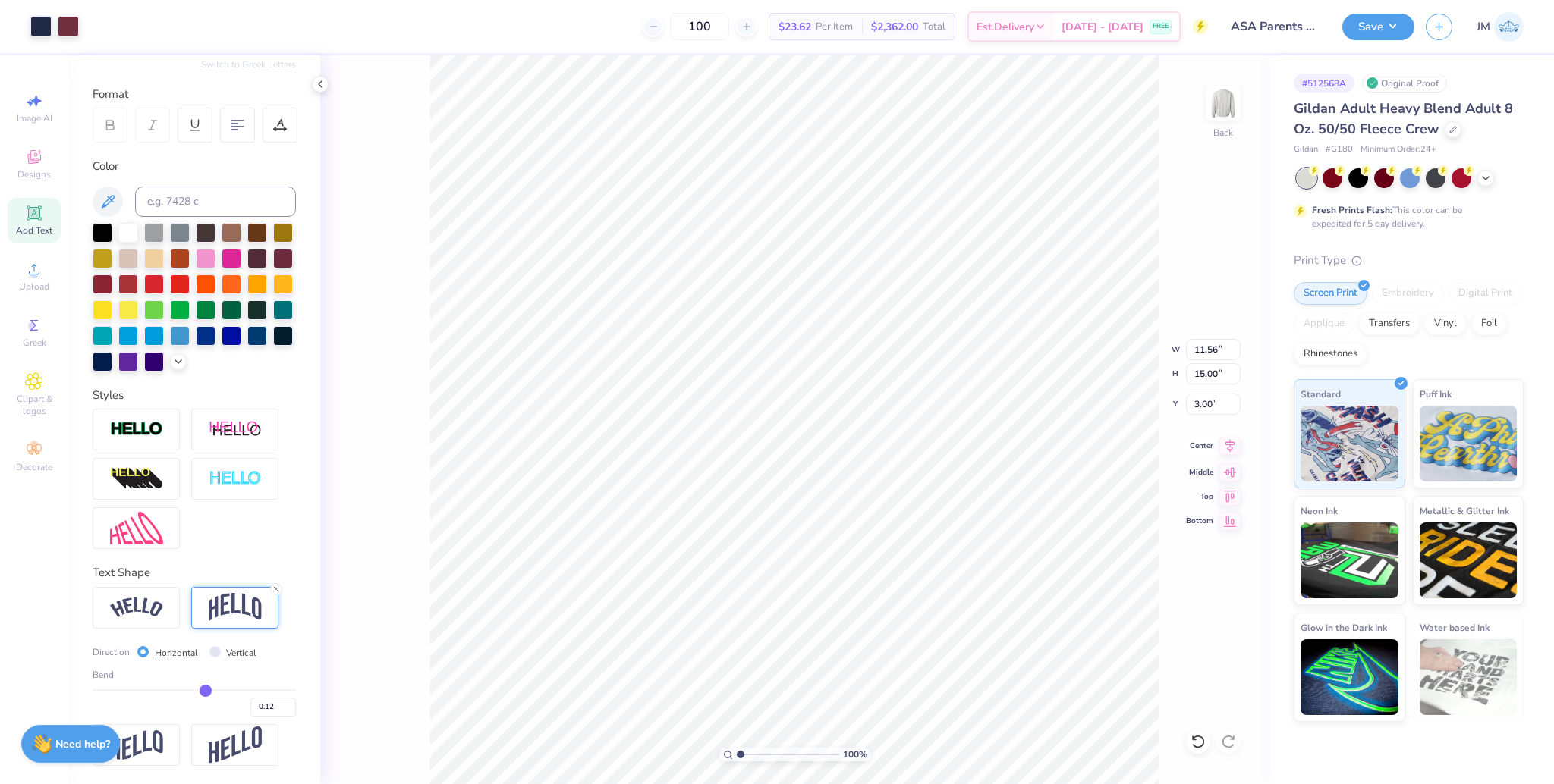
click at [1228, 448] on icon at bounding box center [1230, 446] width 10 height 13
click at [912, 510] on li "Ungroup" at bounding box center [914, 511] width 120 height 30
drag, startPoint x: 739, startPoint y: 754, endPoint x: 763, endPoint y: 744, distance: 26.0
click at [763, 748] on input "range" at bounding box center [788, 755] width 102 height 14
type input "1.67"
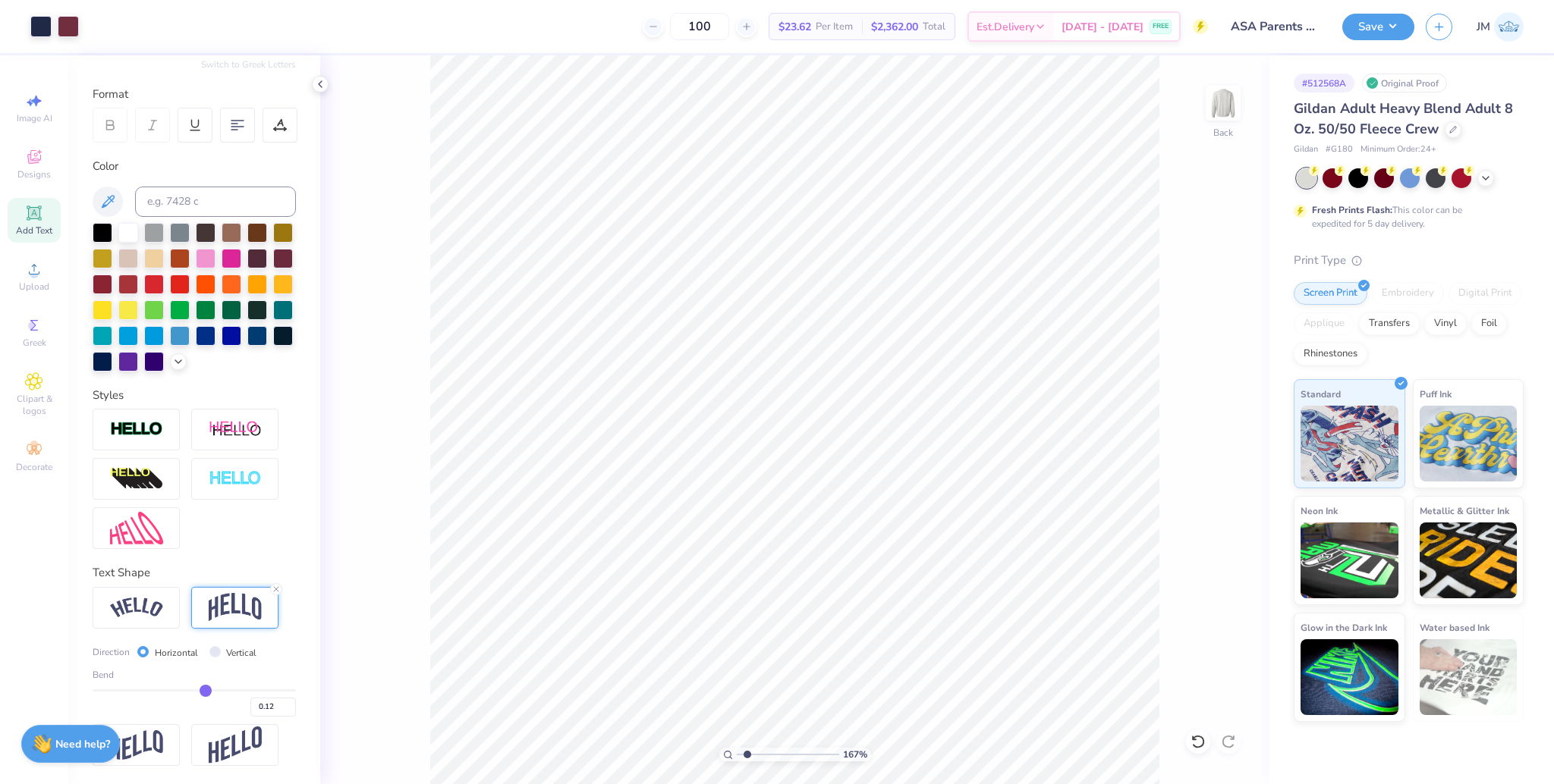
click at [747, 748] on input "range" at bounding box center [788, 755] width 102 height 14
click at [1105, 339] on div "167 % Back W 10.12 10.12 " H 1.18 1.18 " Y 3.00 3.00 " Center Middle Top Bottom" at bounding box center [795, 419] width 949 height 729
type input "10.13"
type input "1.13"
type input "3.01"
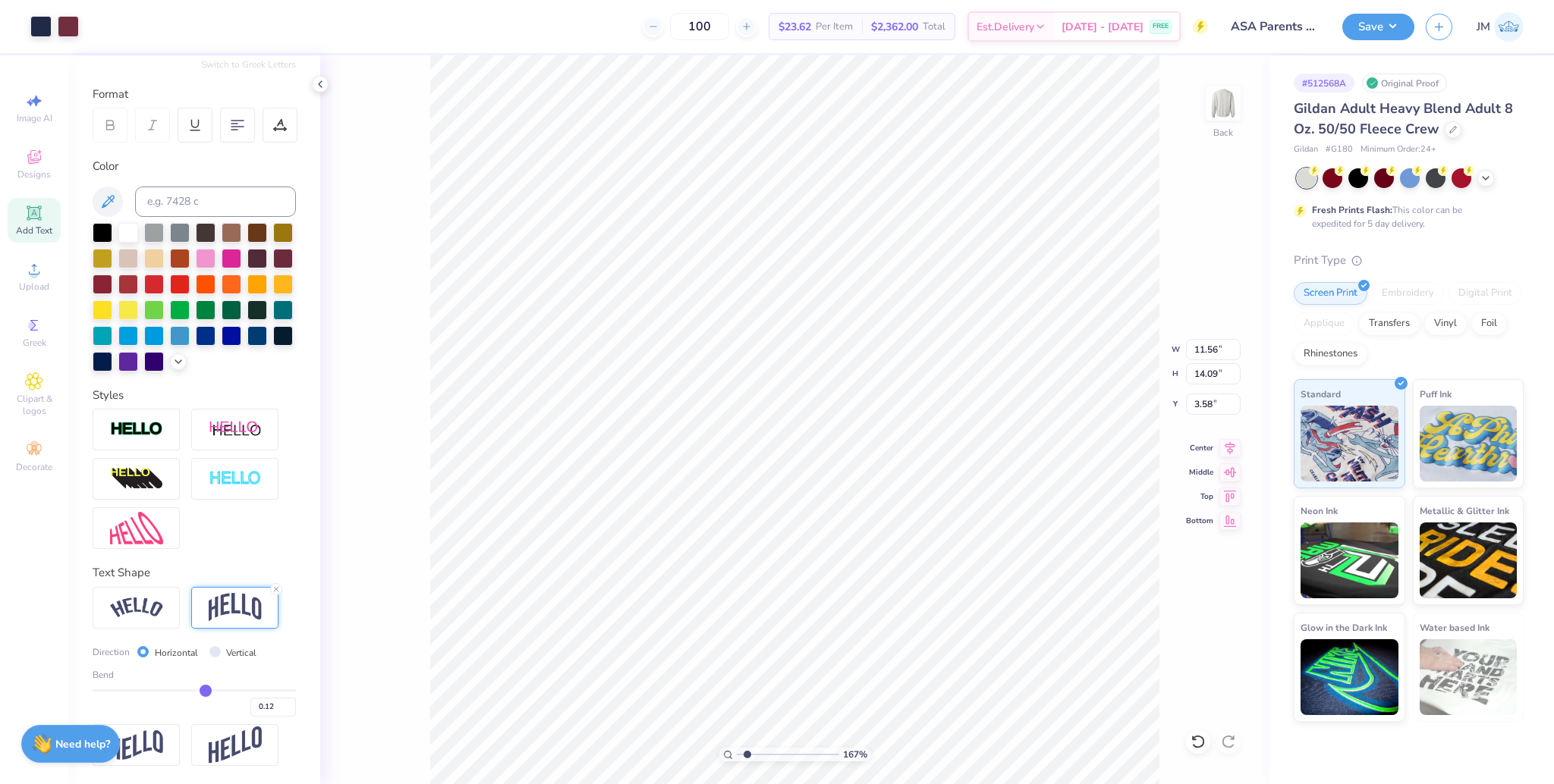
type input "3.58"
click at [1202, 740] on icon at bounding box center [1198, 741] width 15 height 15
drag, startPoint x: 718, startPoint y: 753, endPoint x: 695, endPoint y: 746, distance: 24.0
type input "1"
click at [737, 748] on input "range" at bounding box center [788, 755] width 102 height 14
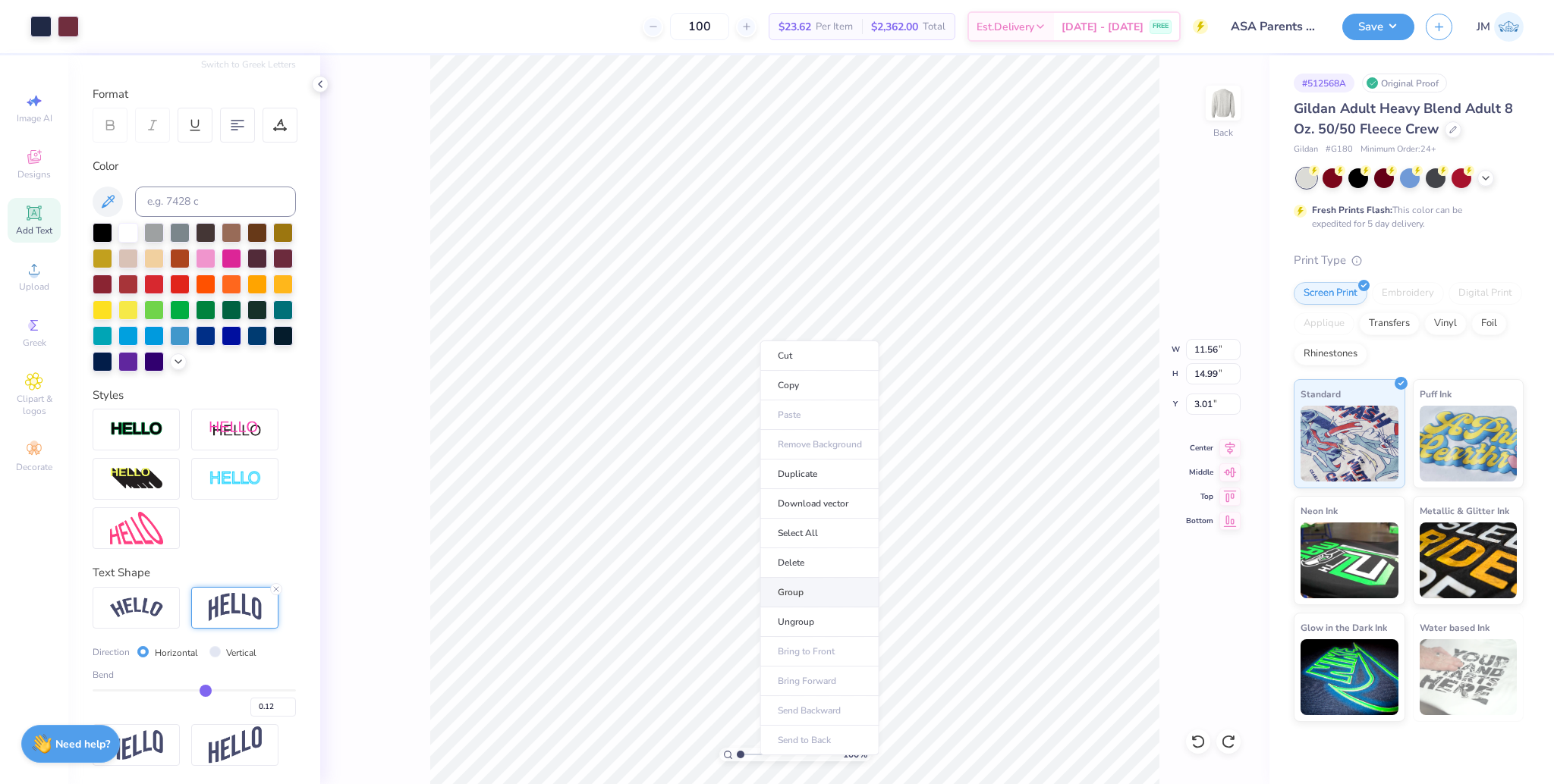
click at [814, 587] on li "Group" at bounding box center [820, 593] width 120 height 30
click at [1207, 369] on input "14.99" at bounding box center [1214, 374] width 55 height 21
type input "15"
type input "11.57"
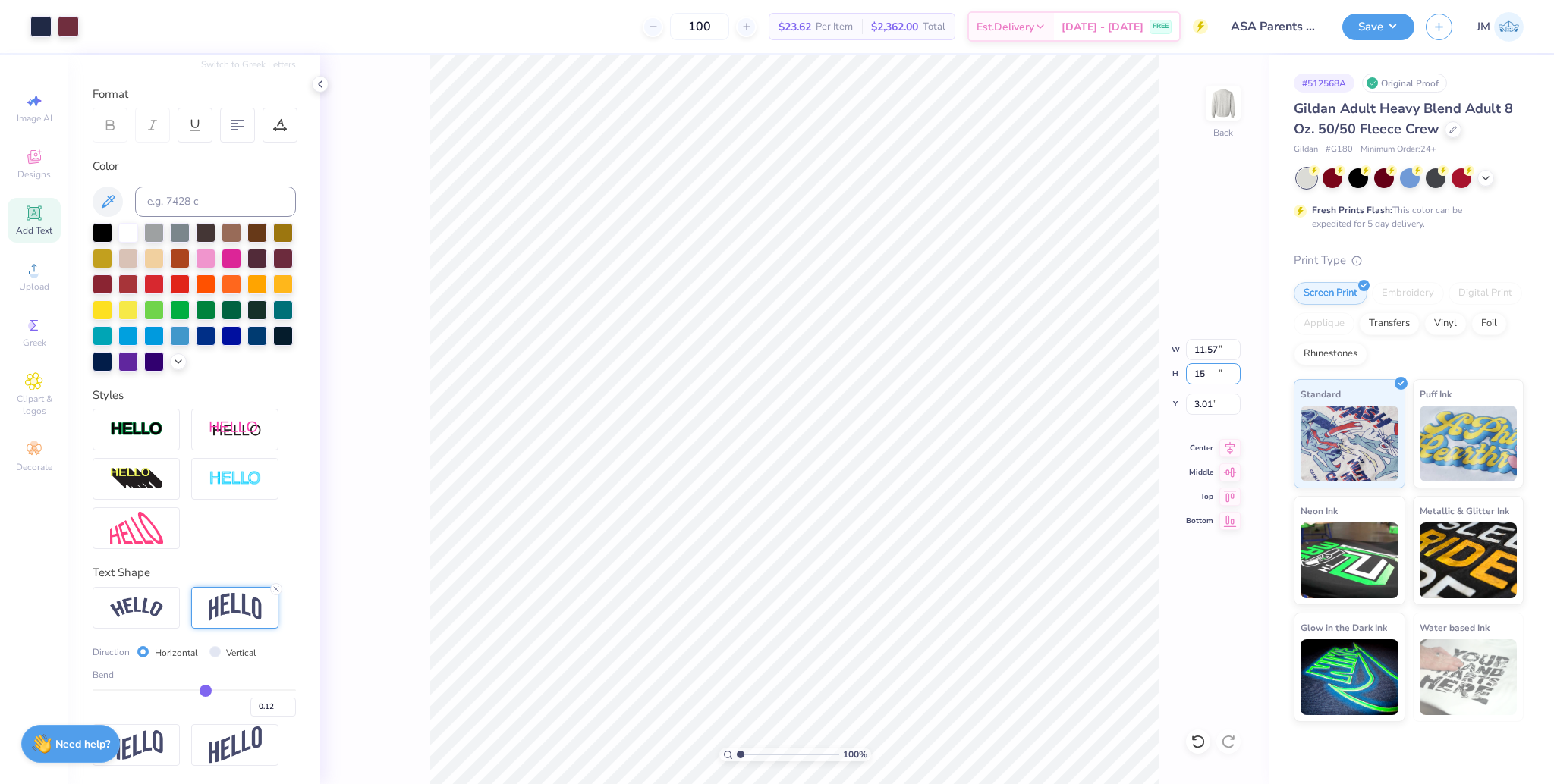
type input "15.00"
click at [1203, 399] on input "3.01" at bounding box center [1214, 404] width 55 height 21
type input "3.00"
click at [1228, 442] on icon at bounding box center [1230, 446] width 21 height 18
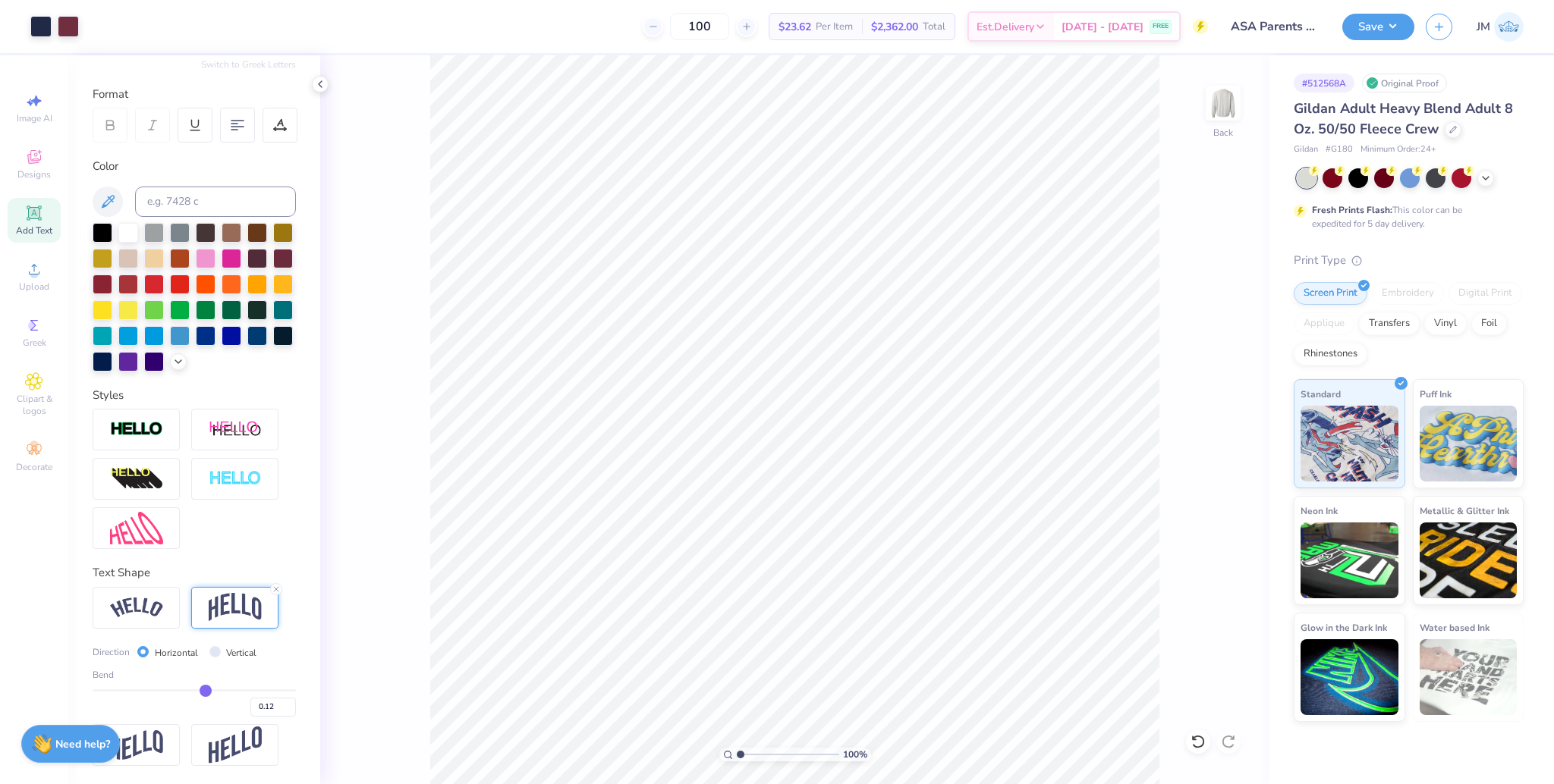
drag, startPoint x: 725, startPoint y: 749, endPoint x: 663, endPoint y: 731, distance: 64.6
click at [737, 748] on input "range" at bounding box center [788, 755] width 102 height 14
drag, startPoint x: 1380, startPoint y: 30, endPoint x: 1385, endPoint y: 41, distance: 12.1
click at [1381, 29] on button "Save" at bounding box center [1379, 27] width 72 height 26
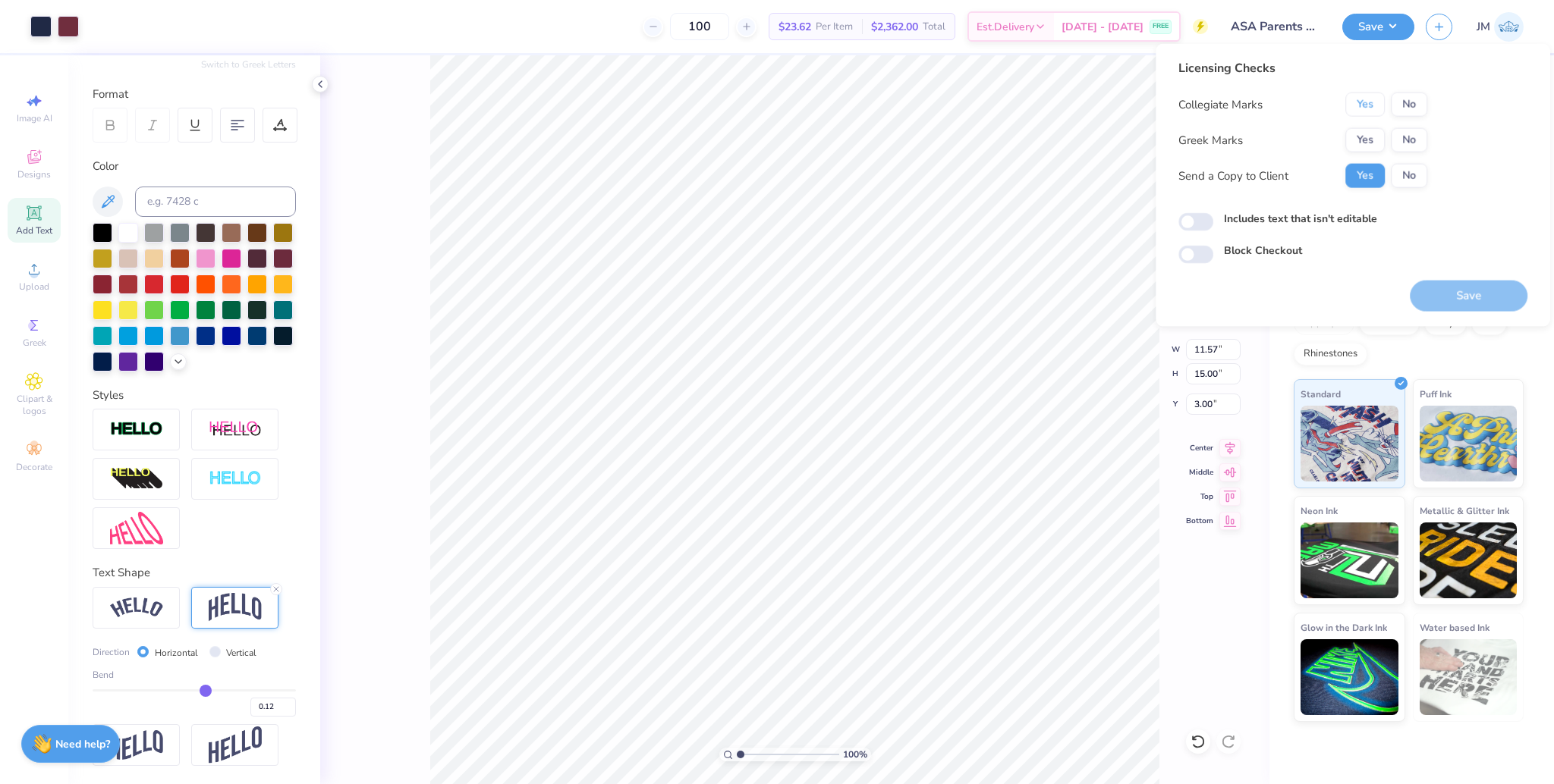
drag, startPoint x: 1383, startPoint y: 107, endPoint x: 1386, endPoint y: 119, distance: 12.4
click at [1382, 107] on button "Yes" at bounding box center [1365, 105] width 39 height 24
click at [1379, 145] on button "Yes" at bounding box center [1365, 140] width 39 height 24
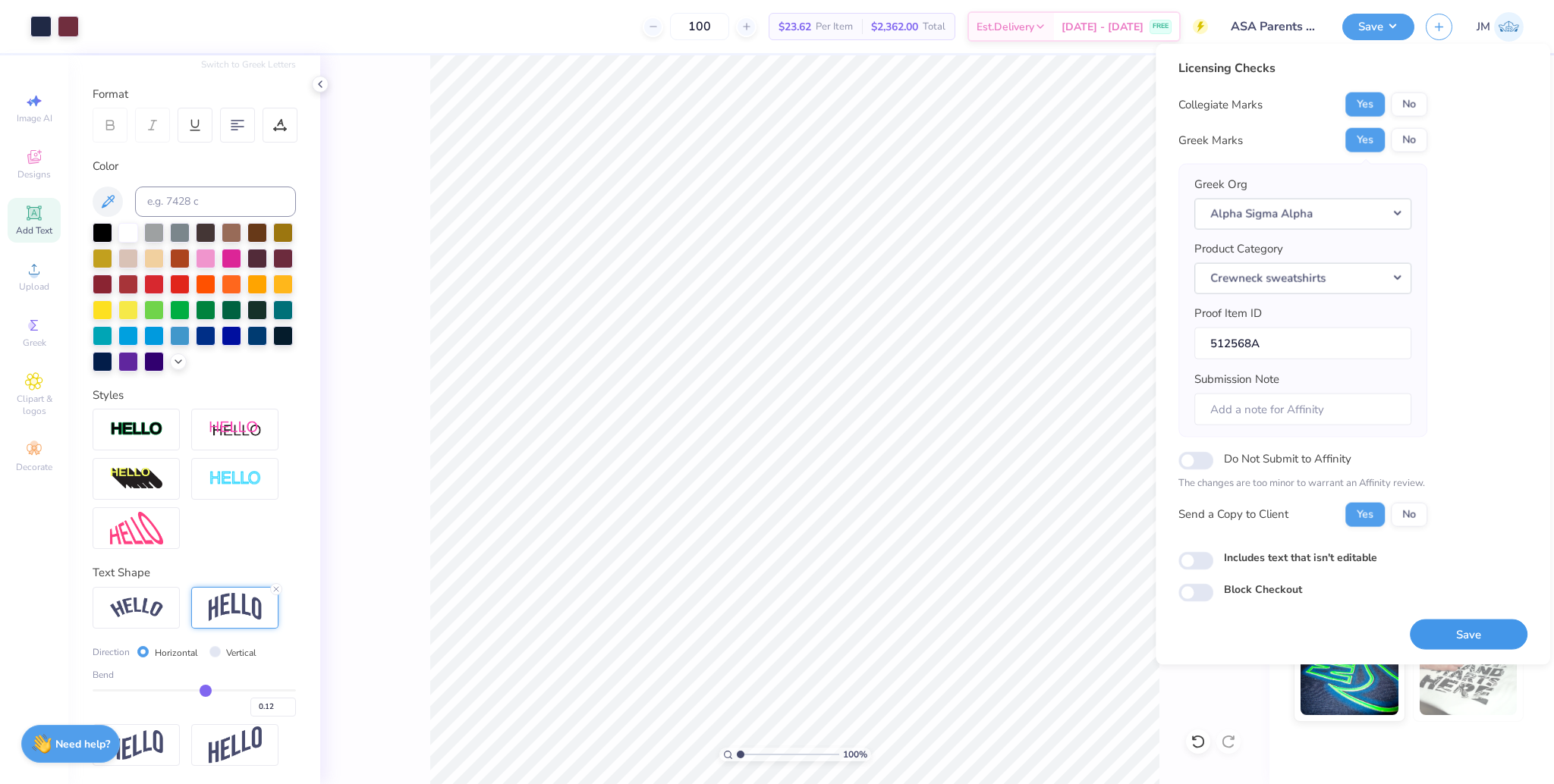
click at [1457, 625] on button "Save" at bounding box center [1468, 635] width 118 height 31
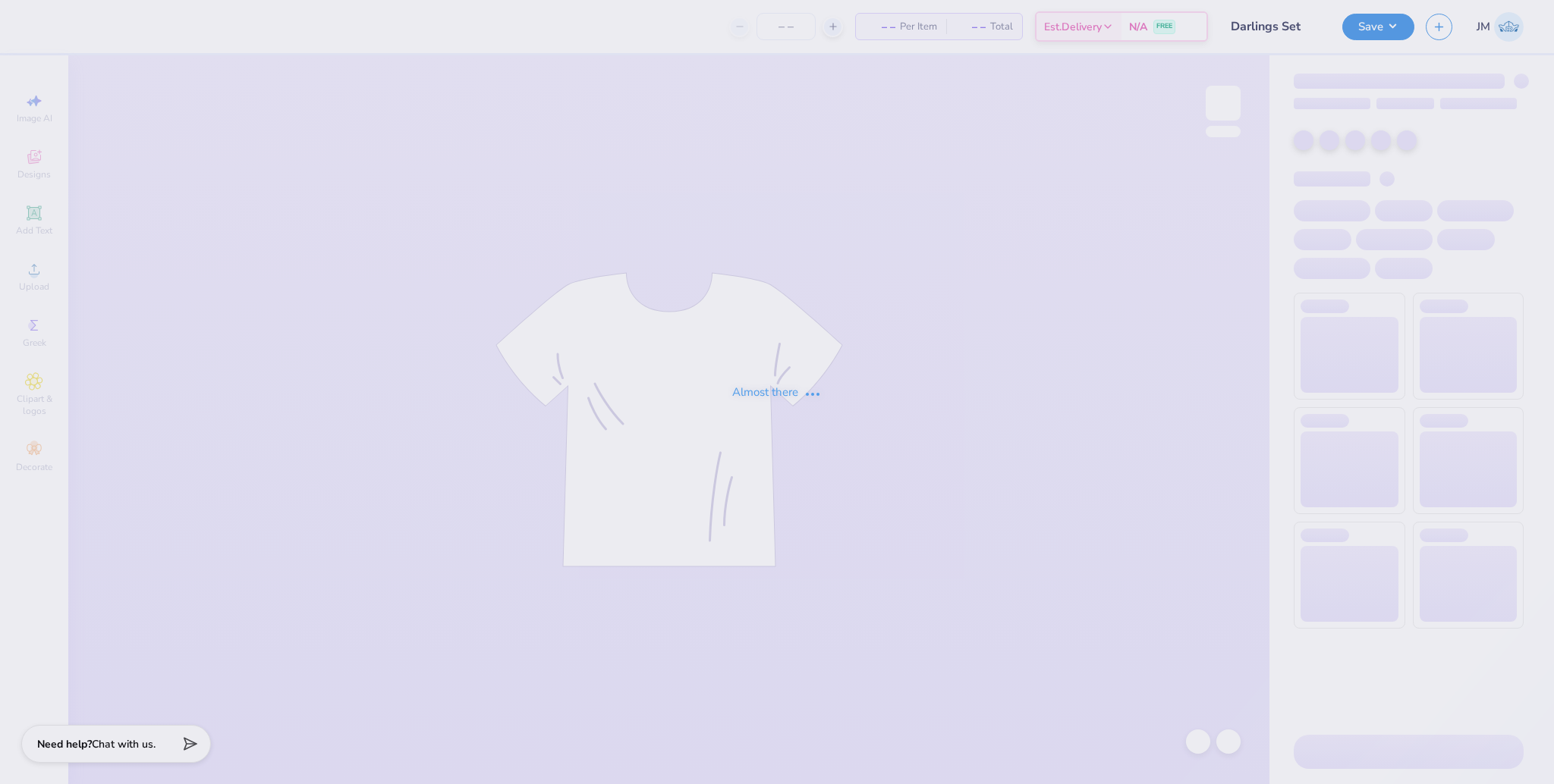
type input "24"
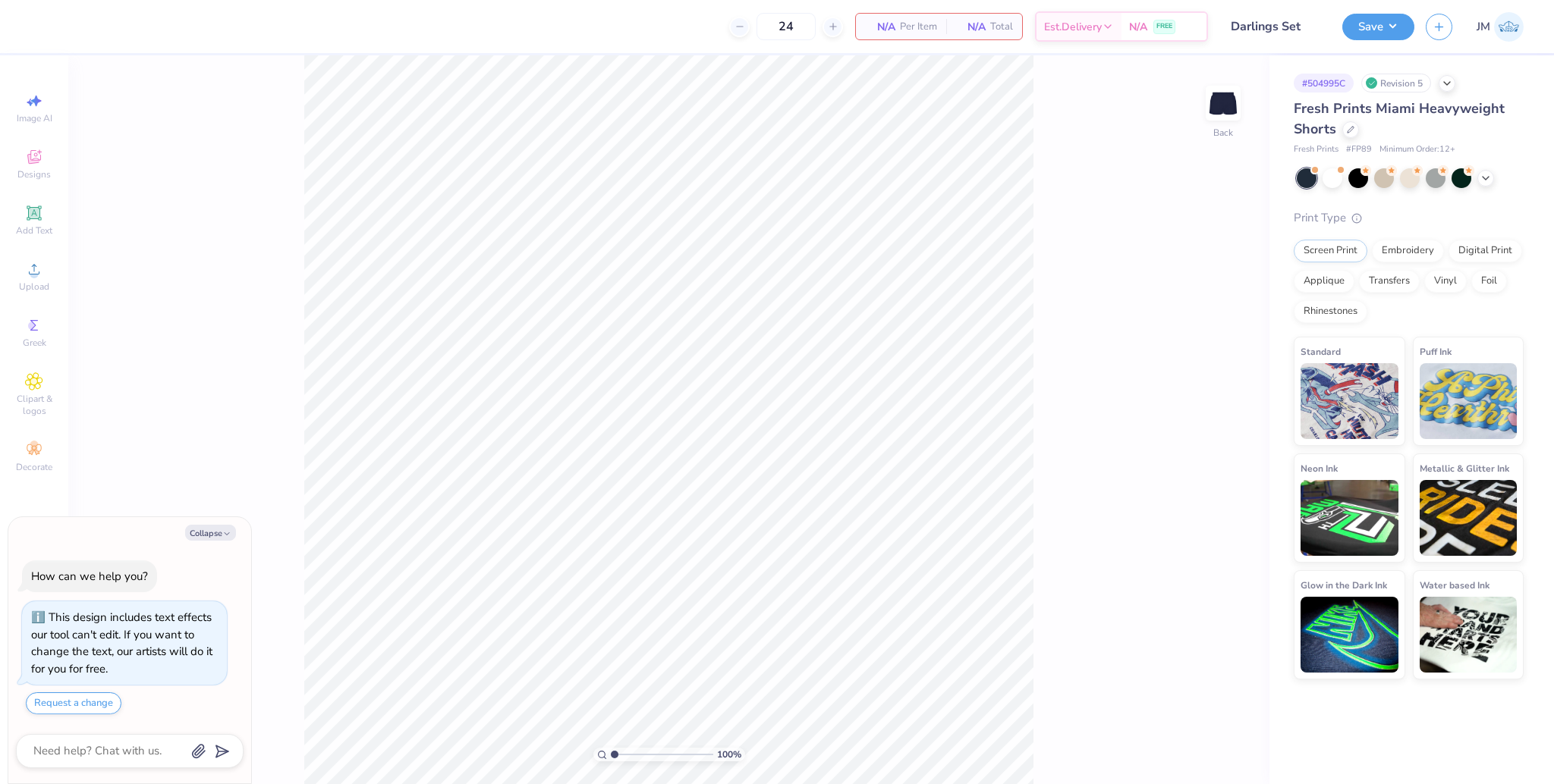
scroll to position [43, 0]
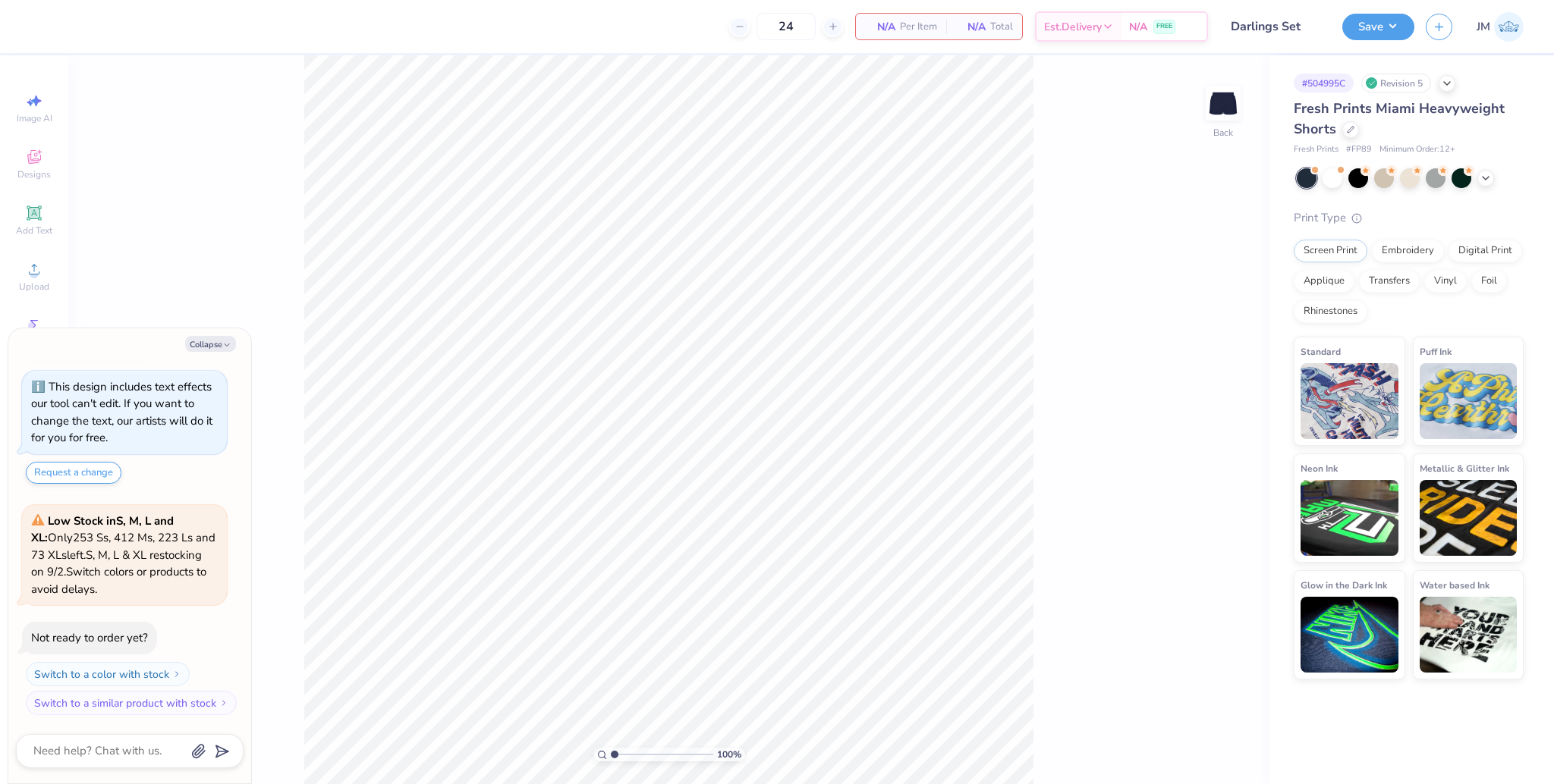
type textarea "x"
